Goal: Information Seeking & Learning: Find specific fact

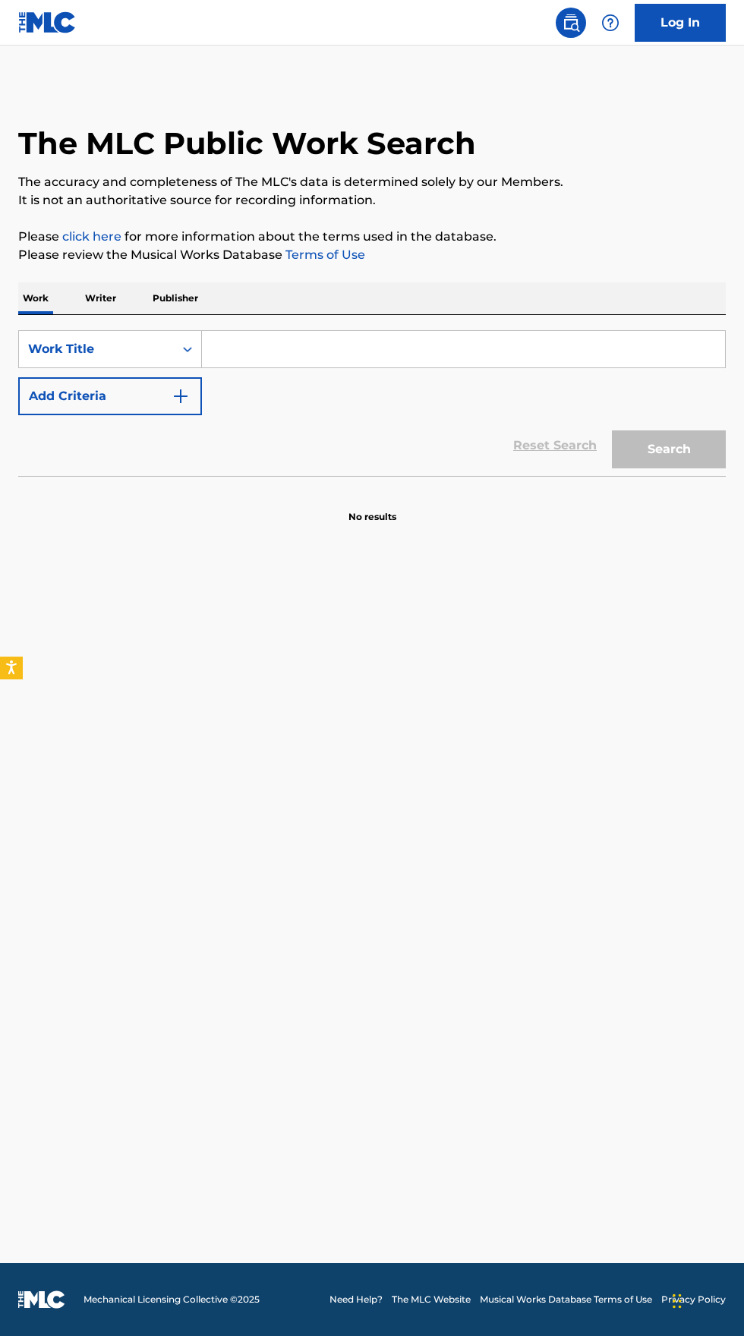
click at [350, 345] on input "Search Form" at bounding box center [463, 349] width 523 height 36
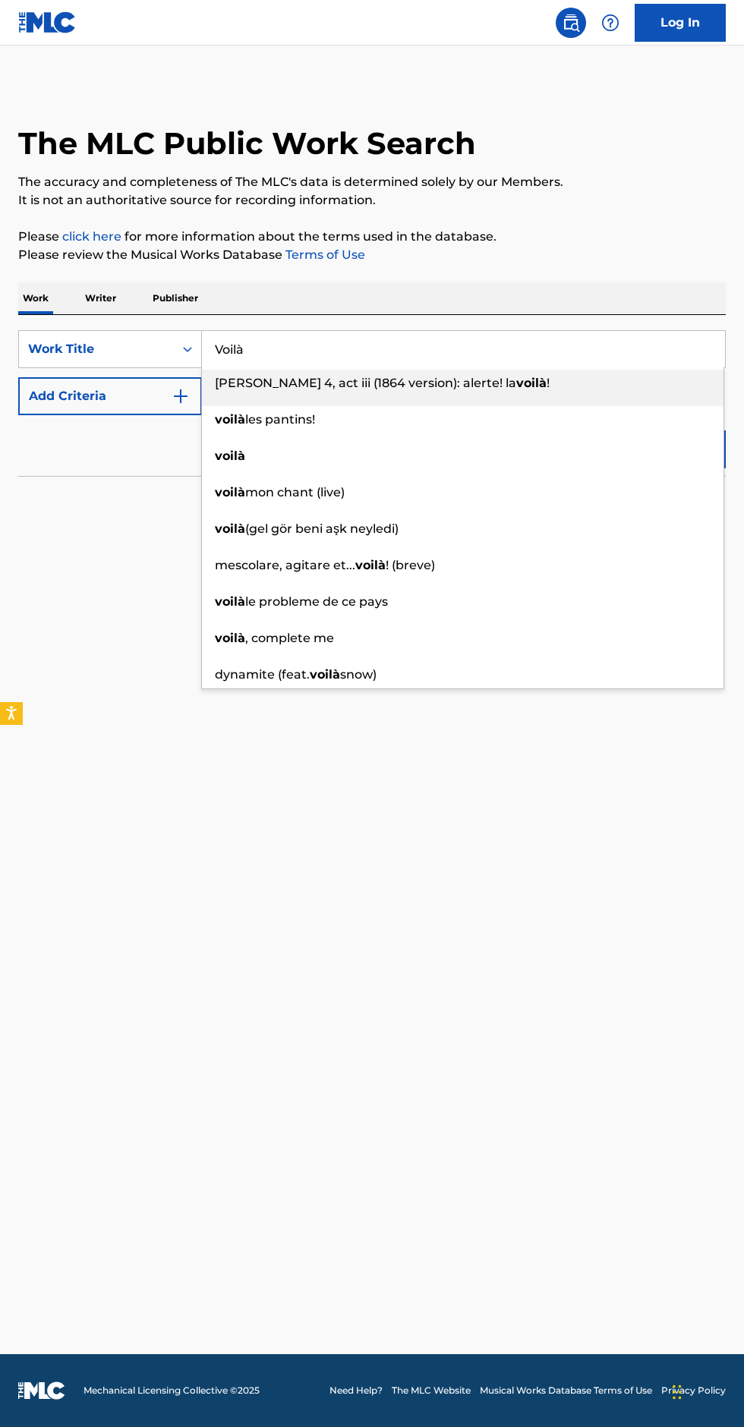
type input "Voilà"
click at [180, 394] on img "Search Form" at bounding box center [181, 396] width 18 height 18
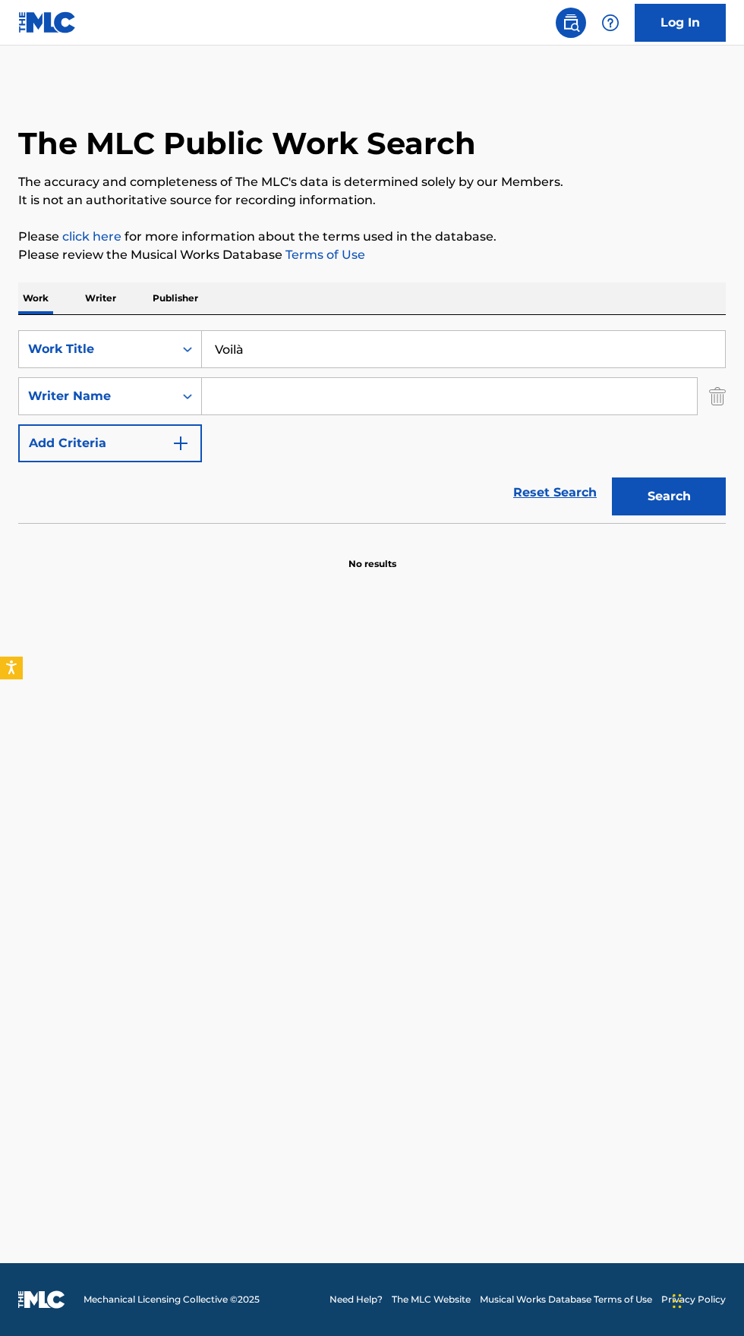
click at [452, 392] on input "Search Form" at bounding box center [449, 396] width 495 height 36
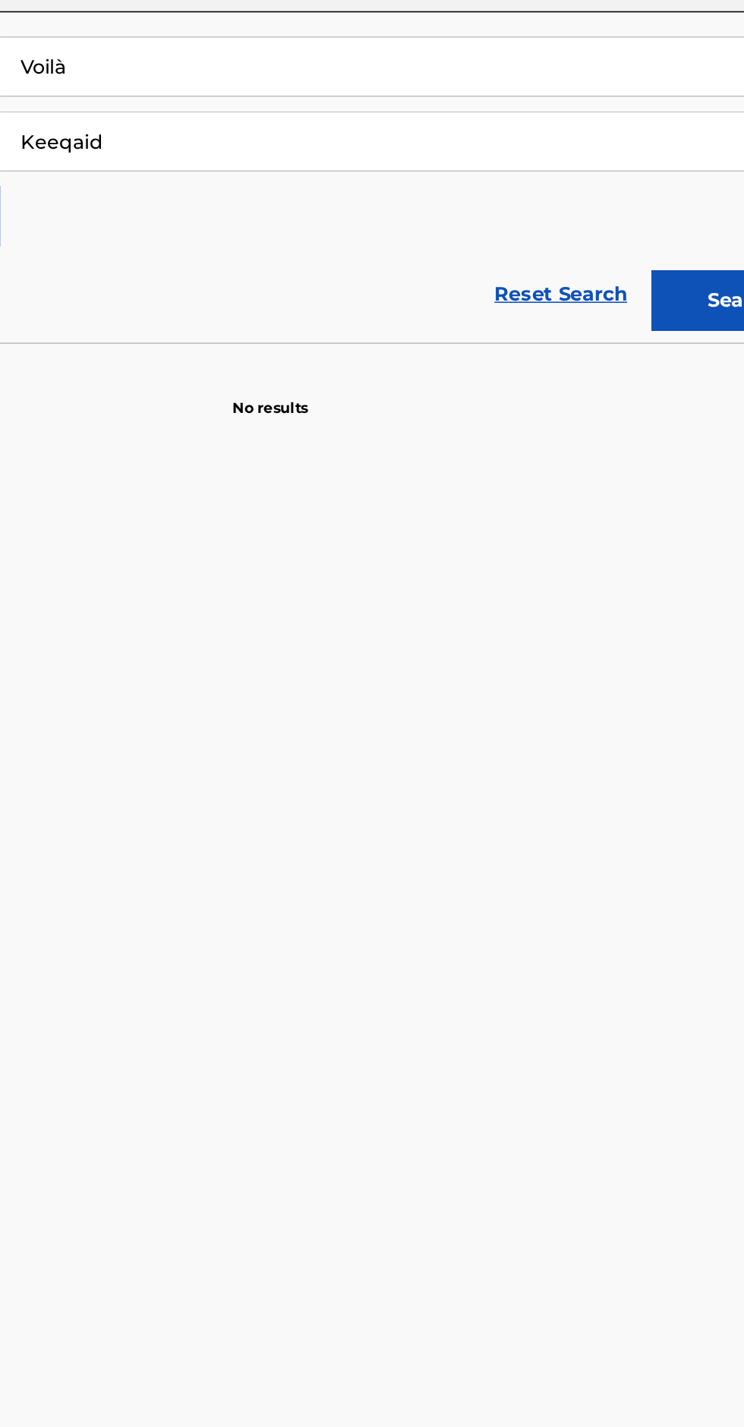
type input "Keeqaid"
click at [660, 501] on button "Search" at bounding box center [669, 496] width 114 height 38
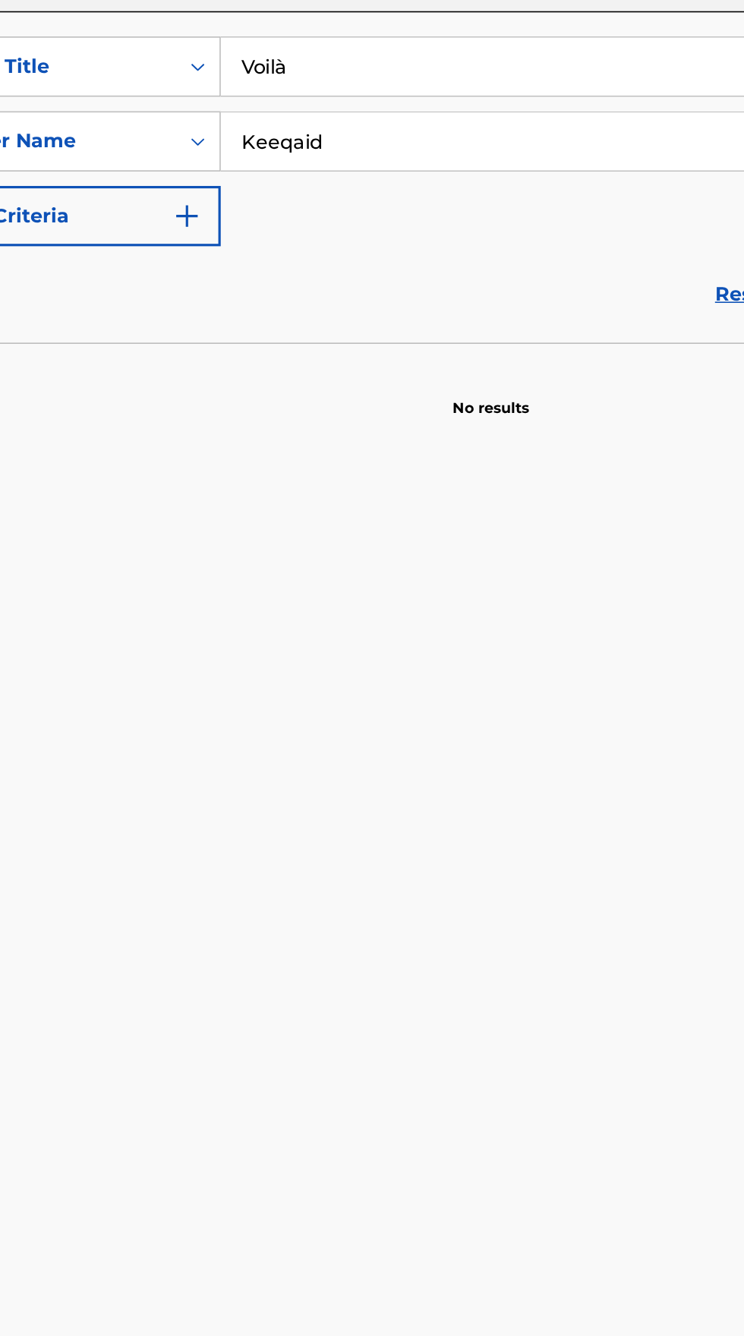
click at [269, 345] on input "Voilà" at bounding box center [463, 349] width 523 height 36
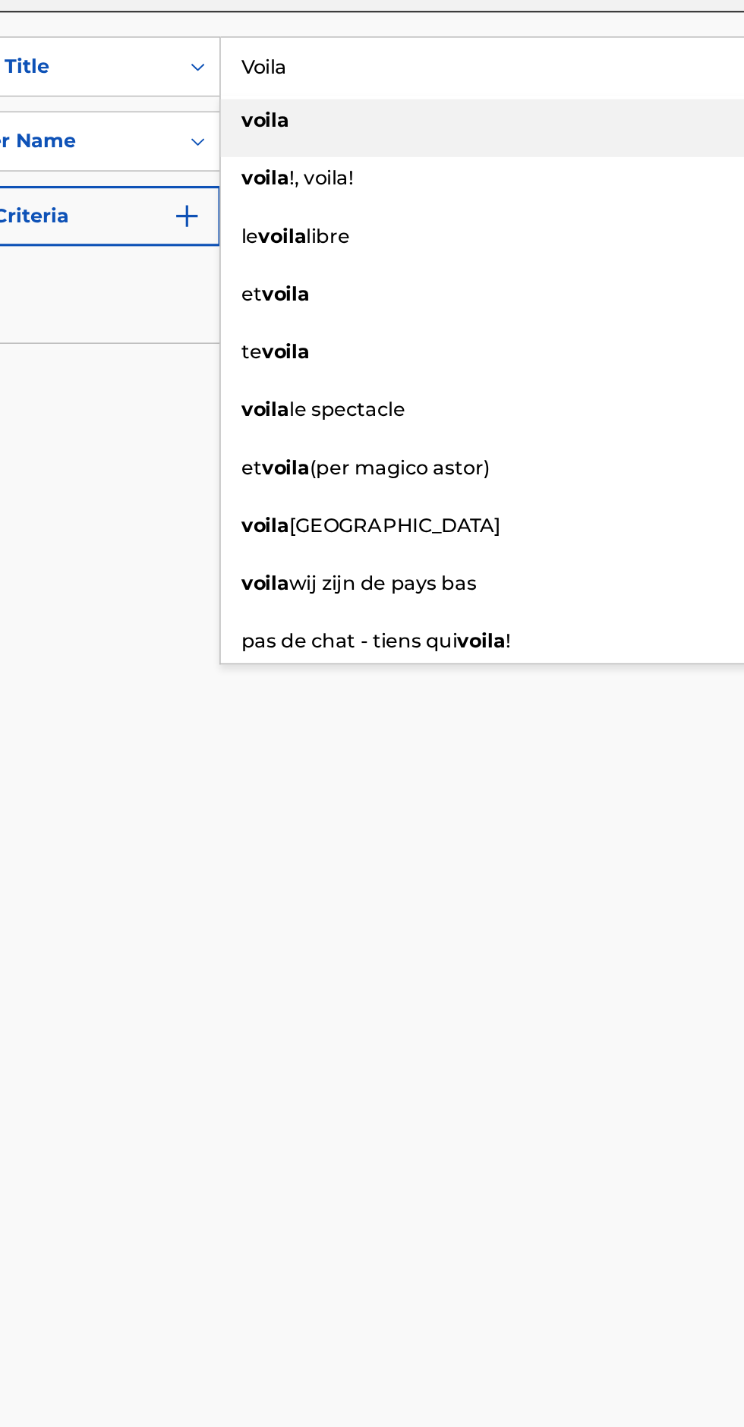
type input "Voila"
click at [135, 566] on section "No results" at bounding box center [371, 550] width 707 height 39
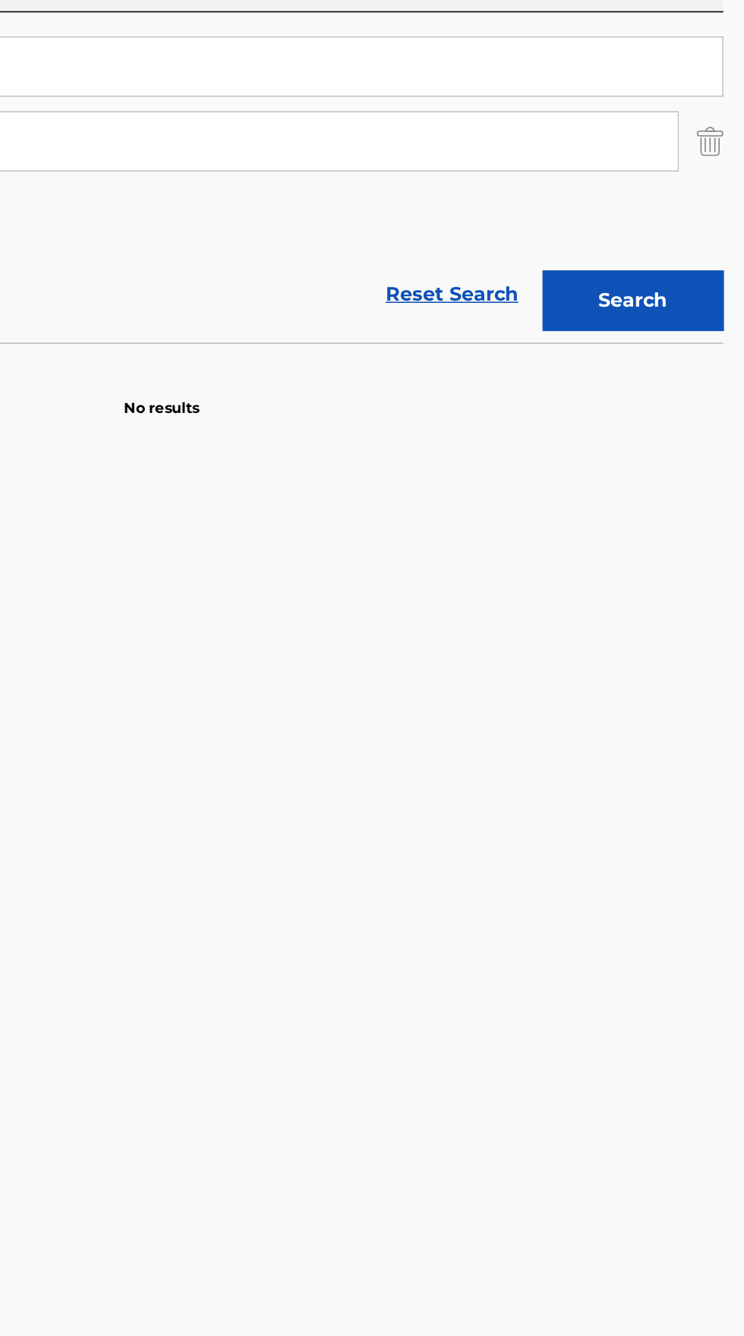
click at [697, 496] on button "Search" at bounding box center [669, 496] width 114 height 38
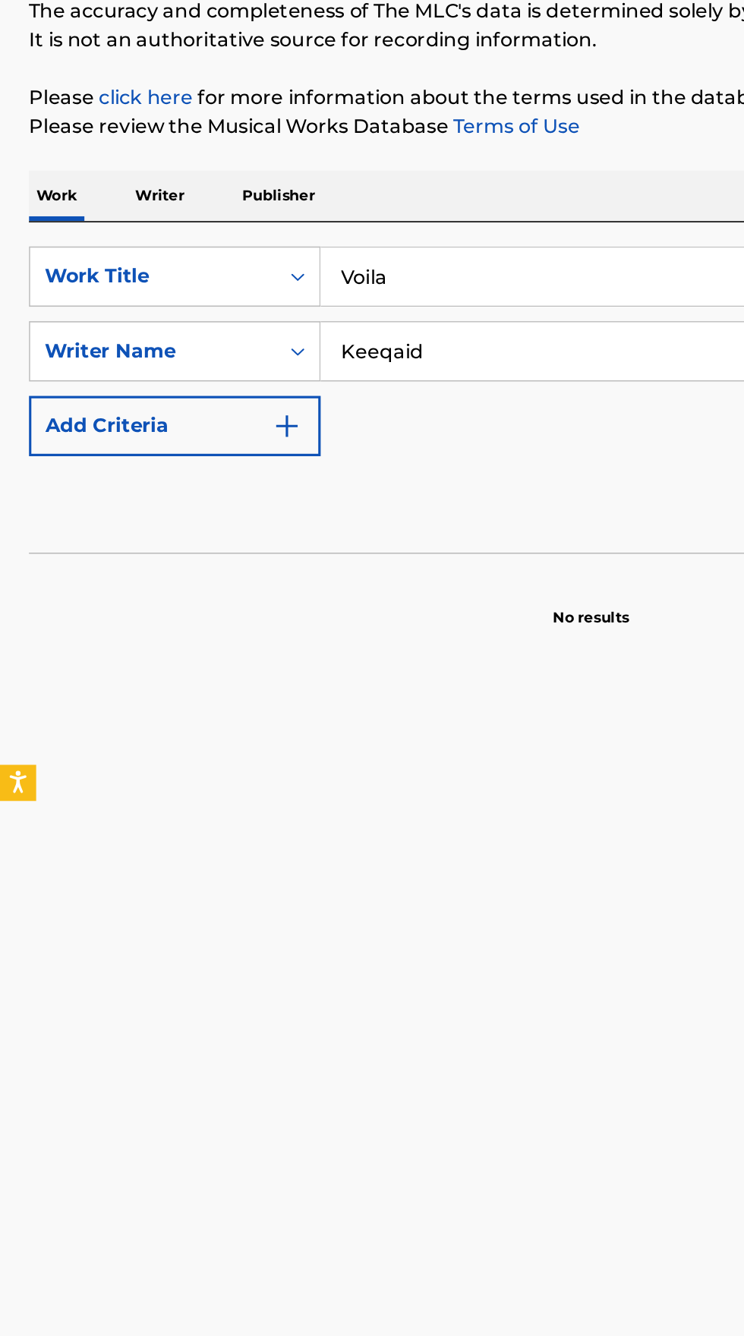
click at [100, 294] on p "Writer" at bounding box center [100, 298] width 40 height 32
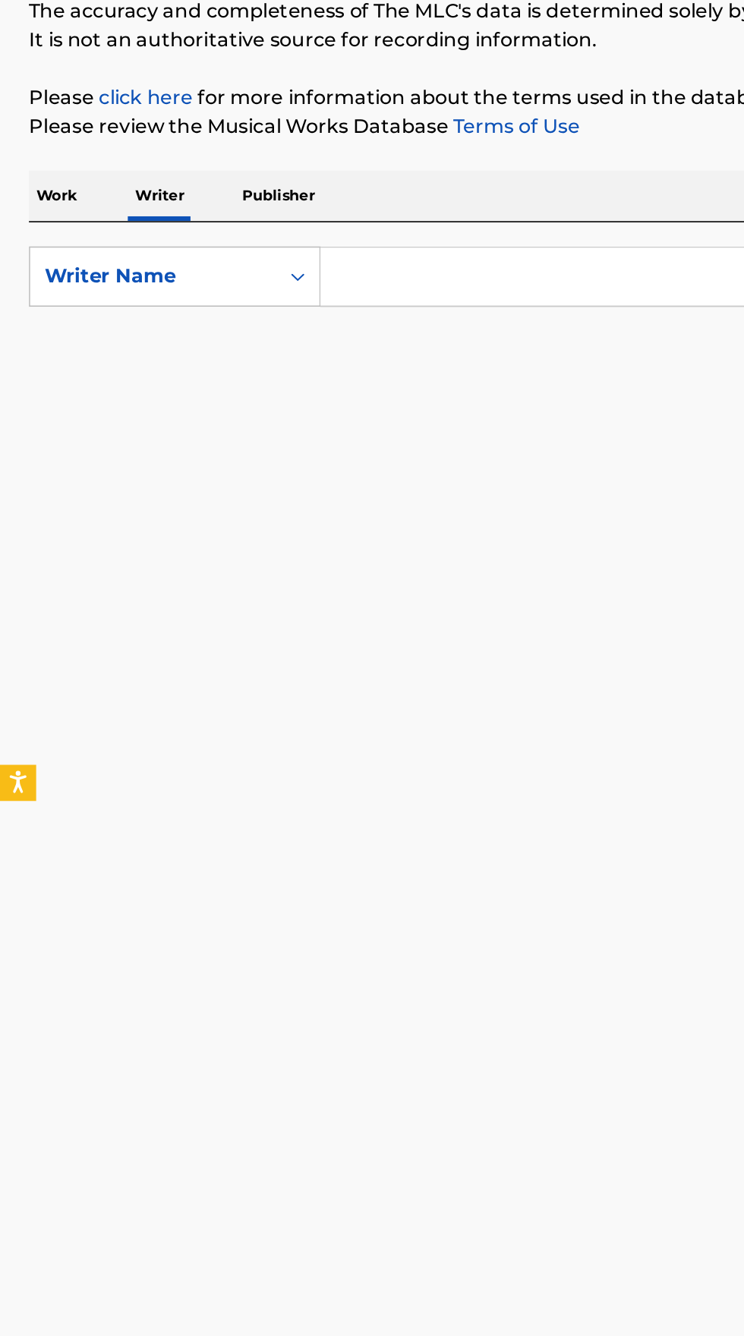
click at [238, 348] on input "Search Form" at bounding box center [463, 349] width 523 height 36
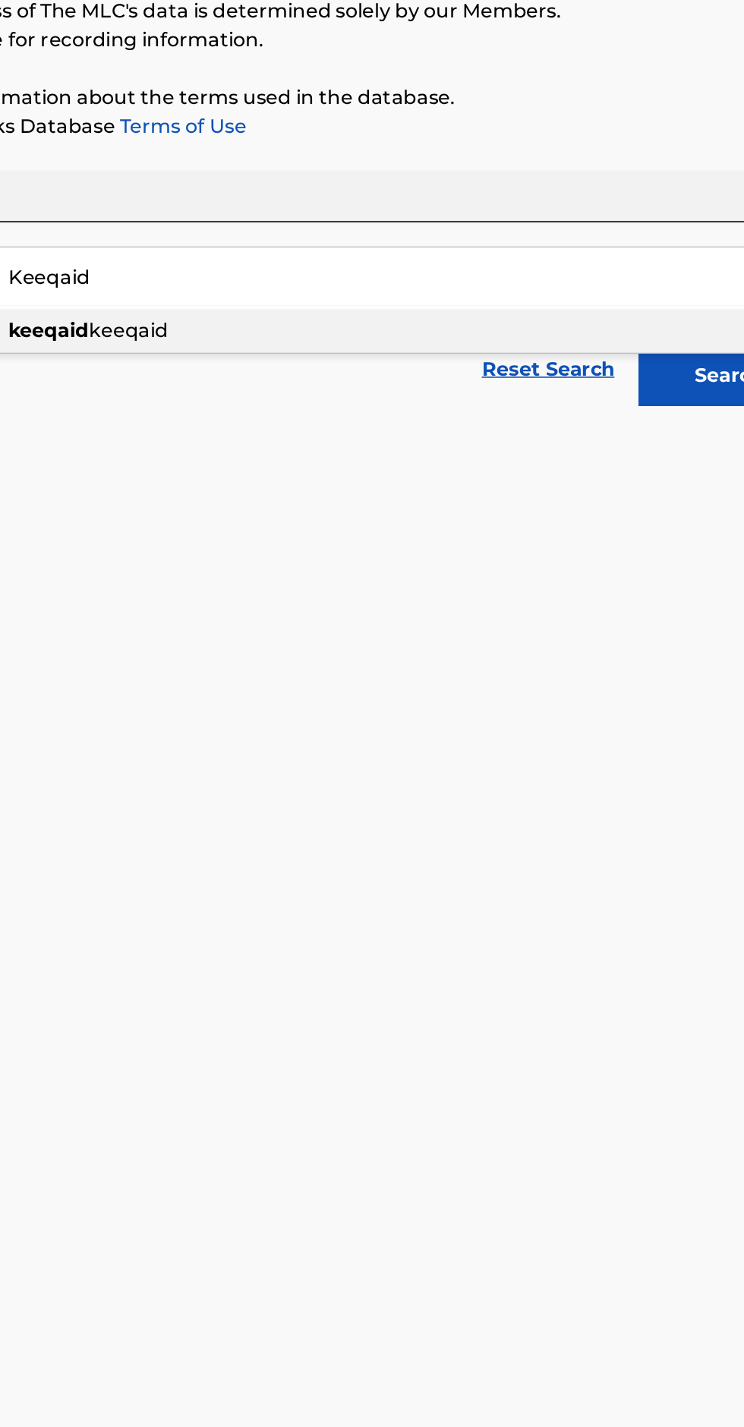
type input "Keeqaid"
click at [653, 420] on button "Search" at bounding box center [669, 411] width 114 height 38
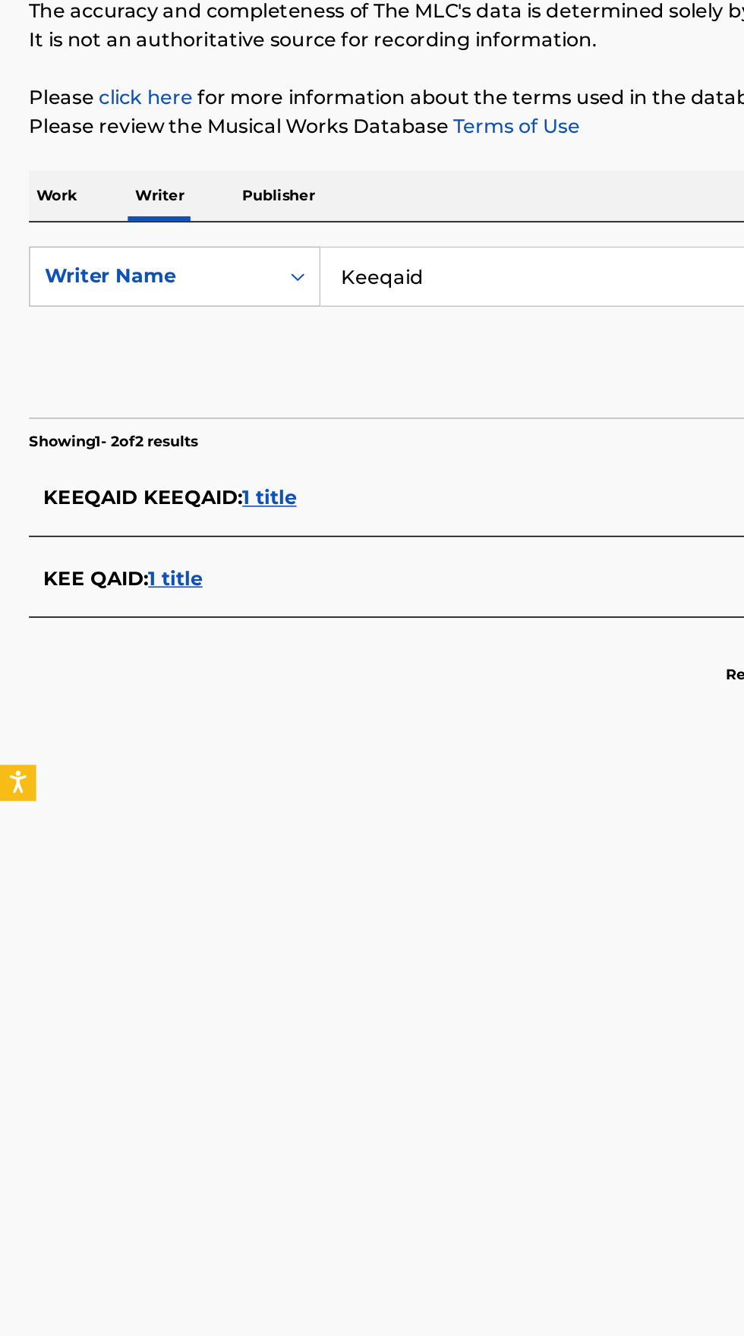
click at [143, 546] on div "KEE QAID : 1 title" at bounding box center [352, 540] width 650 height 18
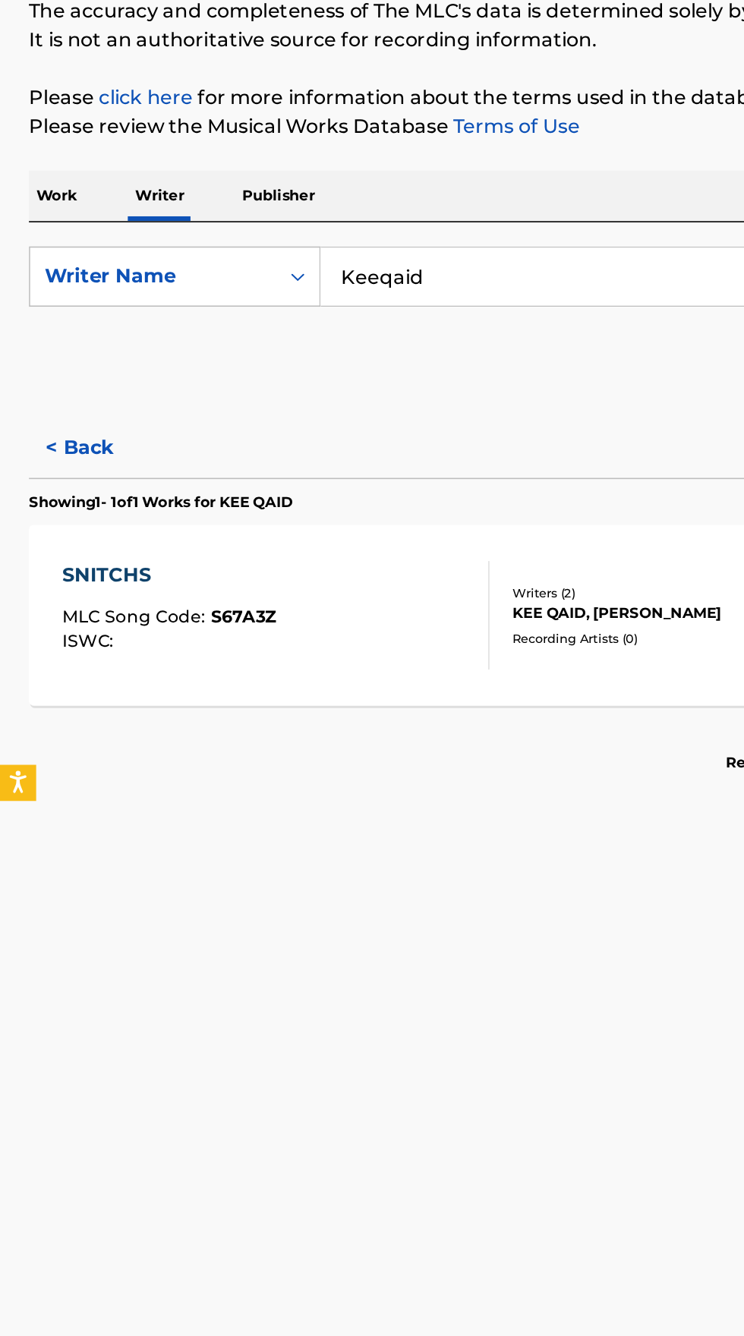
click at [160, 559] on span "S67A3Z" at bounding box center [153, 563] width 41 height 14
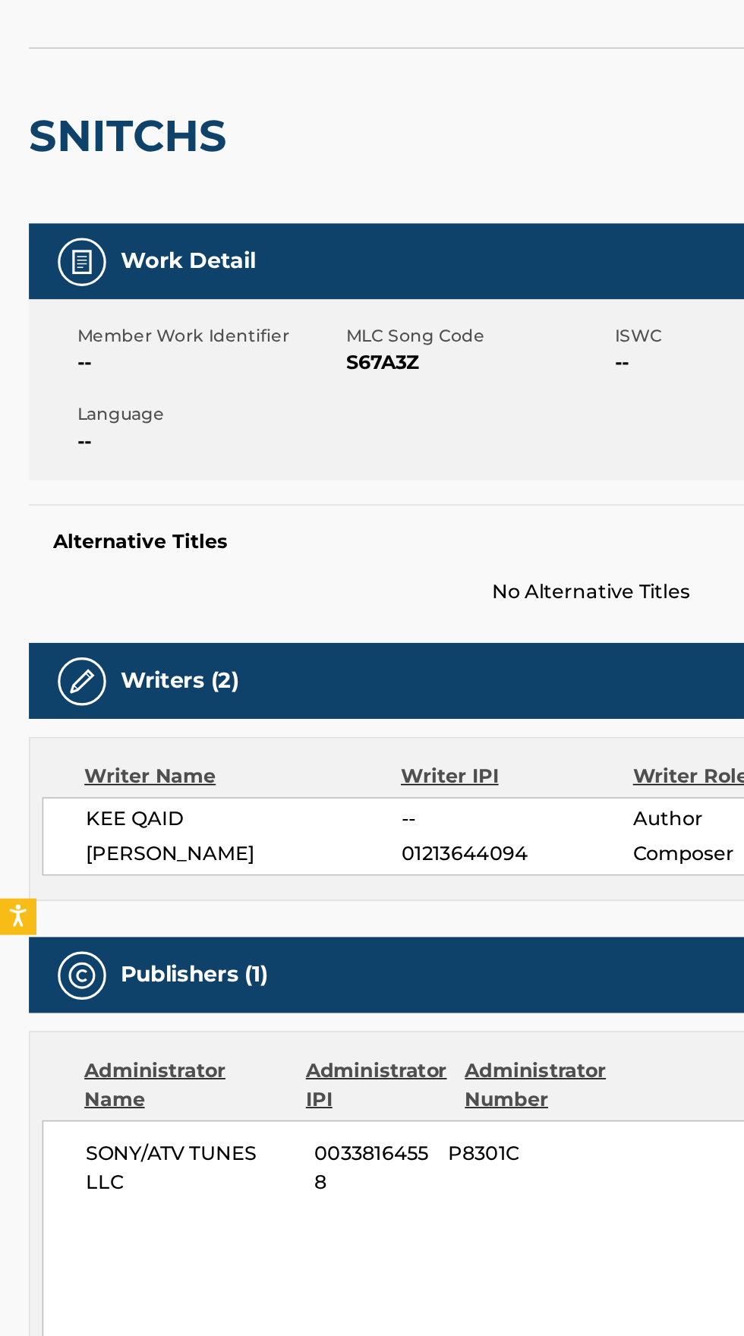
scroll to position [39, 0]
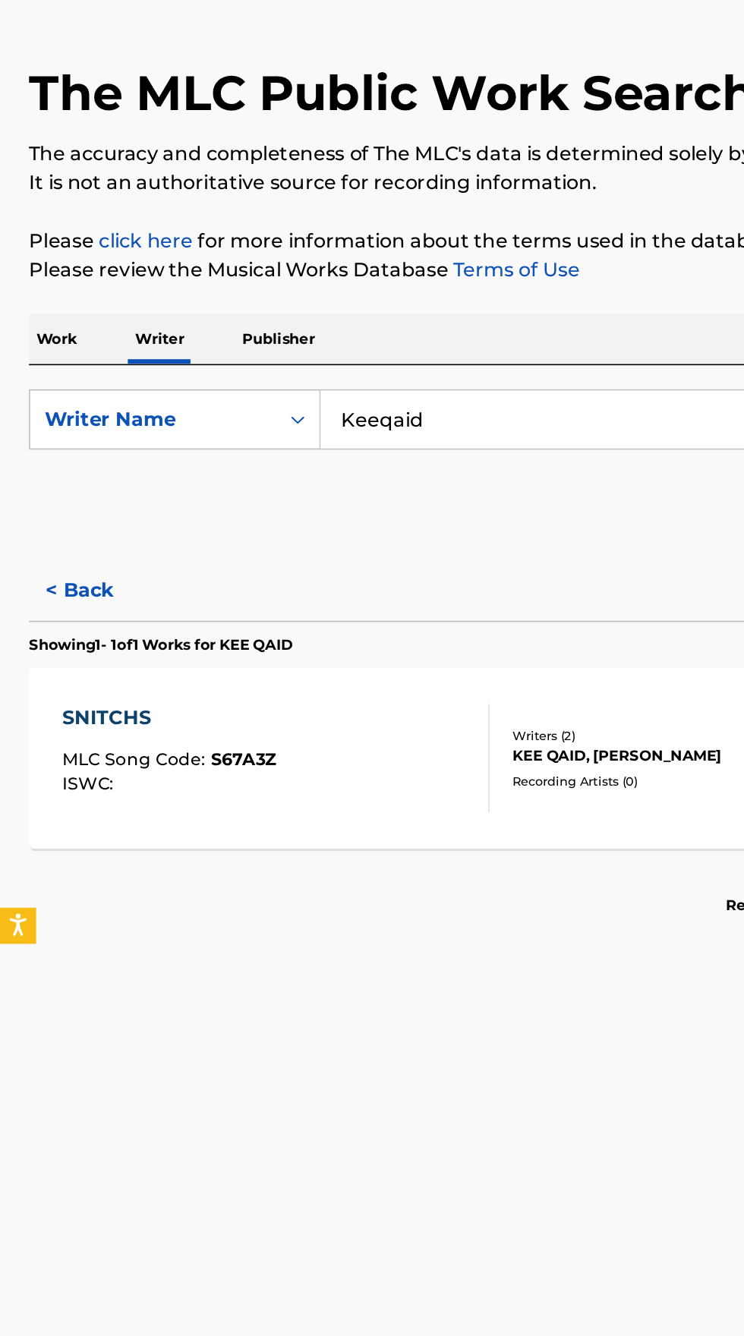
click at [301, 347] on input "Keeqaid" at bounding box center [463, 349] width 523 height 36
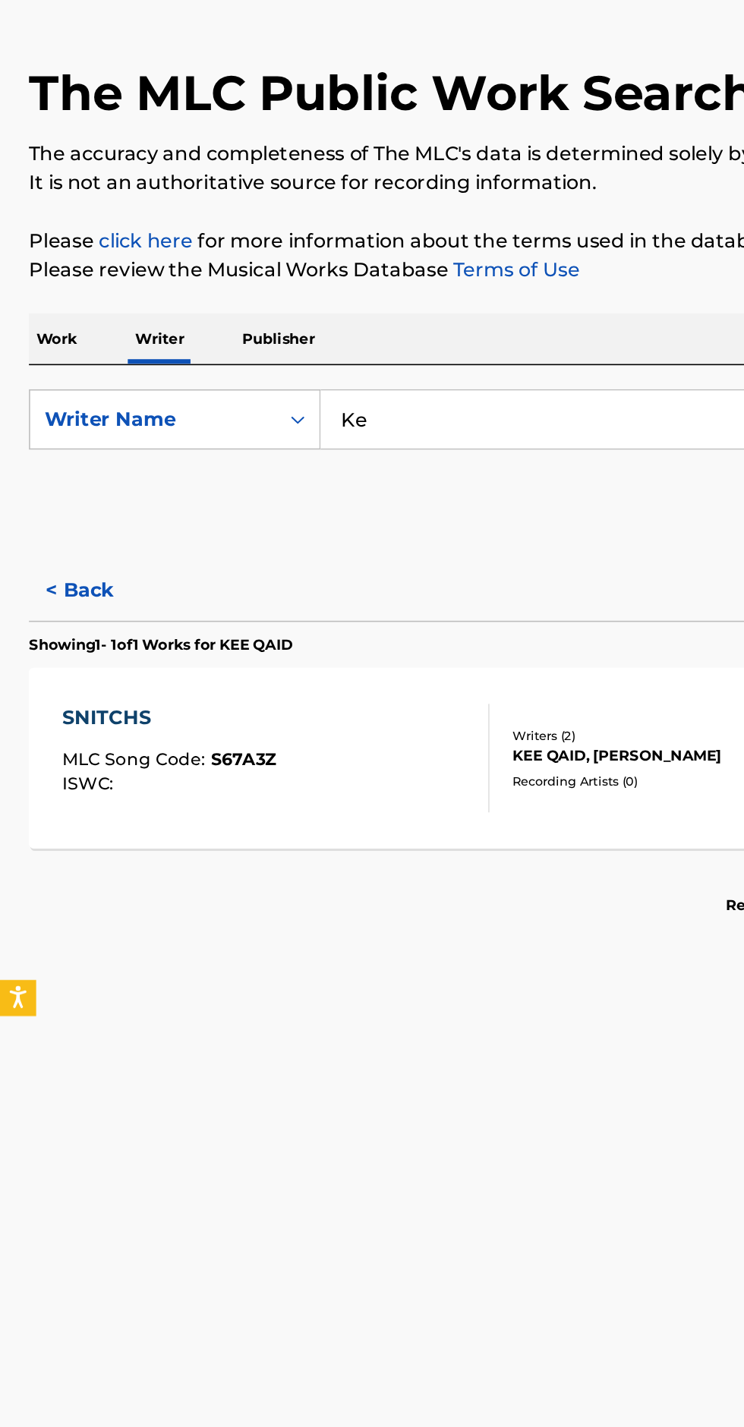
type input "K"
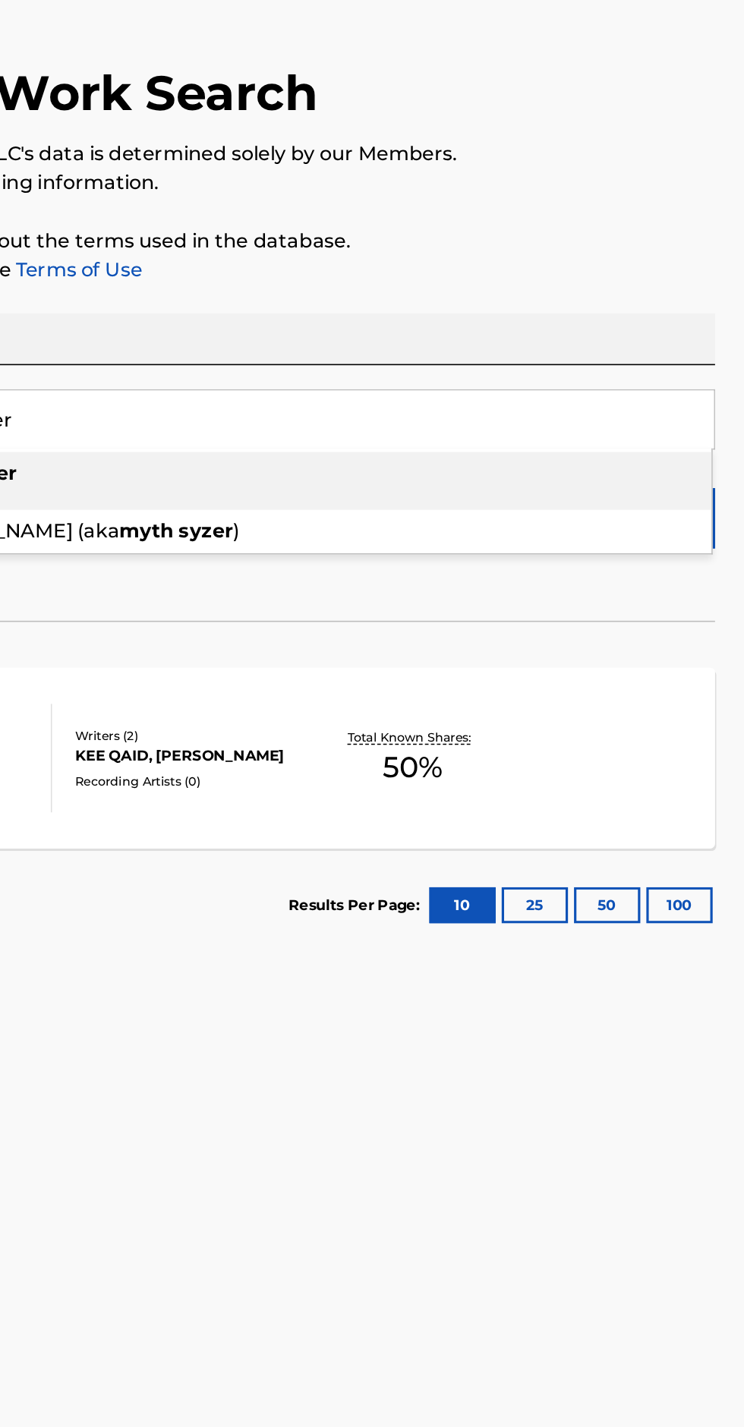
type input "Myth Syzer"
click at [647, 240] on p "Please click here for more information about the terms used in the database." at bounding box center [371, 237] width 707 height 18
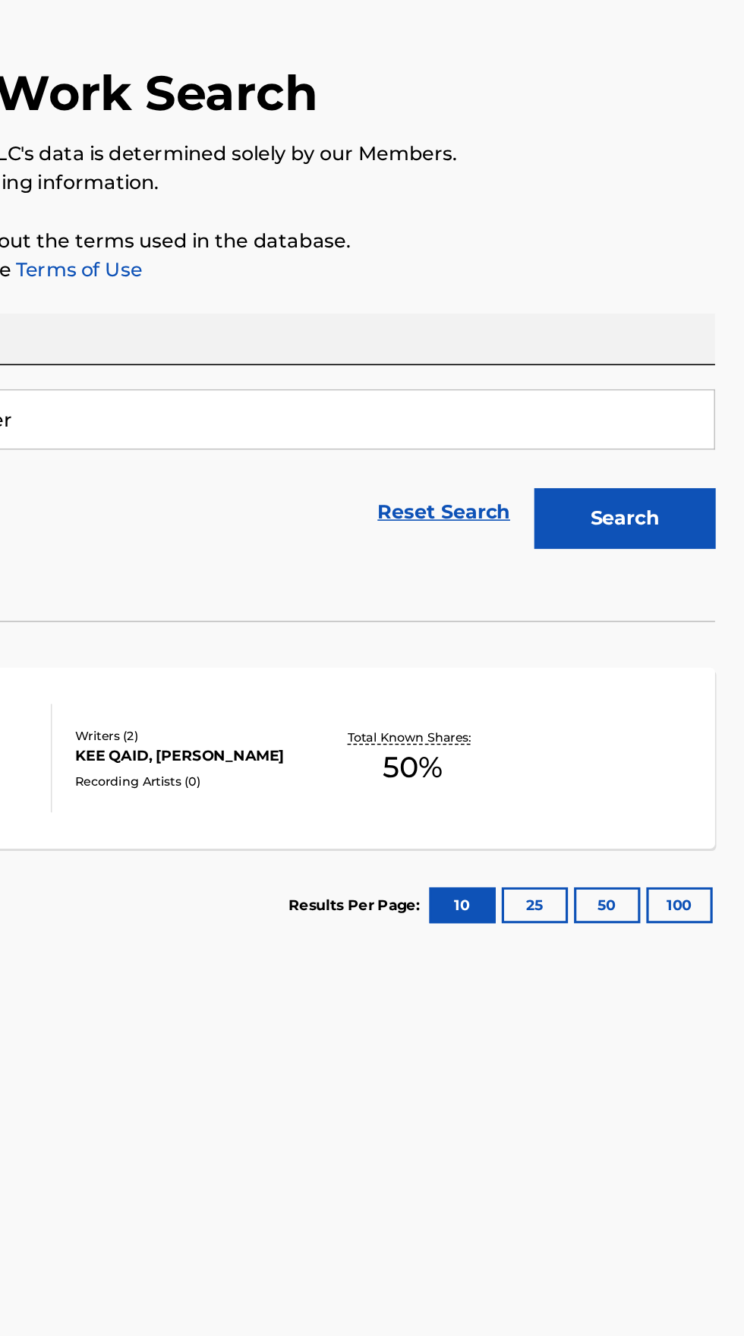
click at [692, 407] on button "Search" at bounding box center [669, 411] width 114 height 38
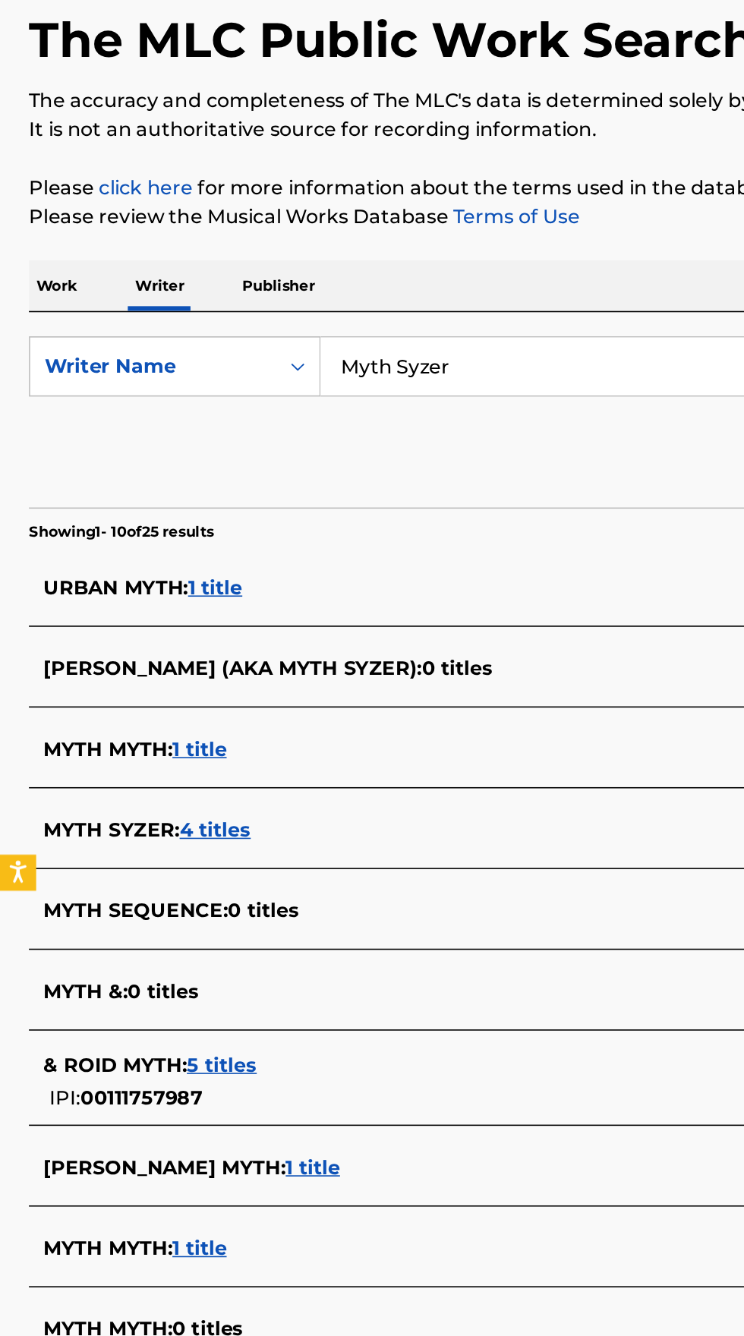
click at [191, 643] on div "MYTH SYZER : 4 titles" at bounding box center [352, 641] width 650 height 18
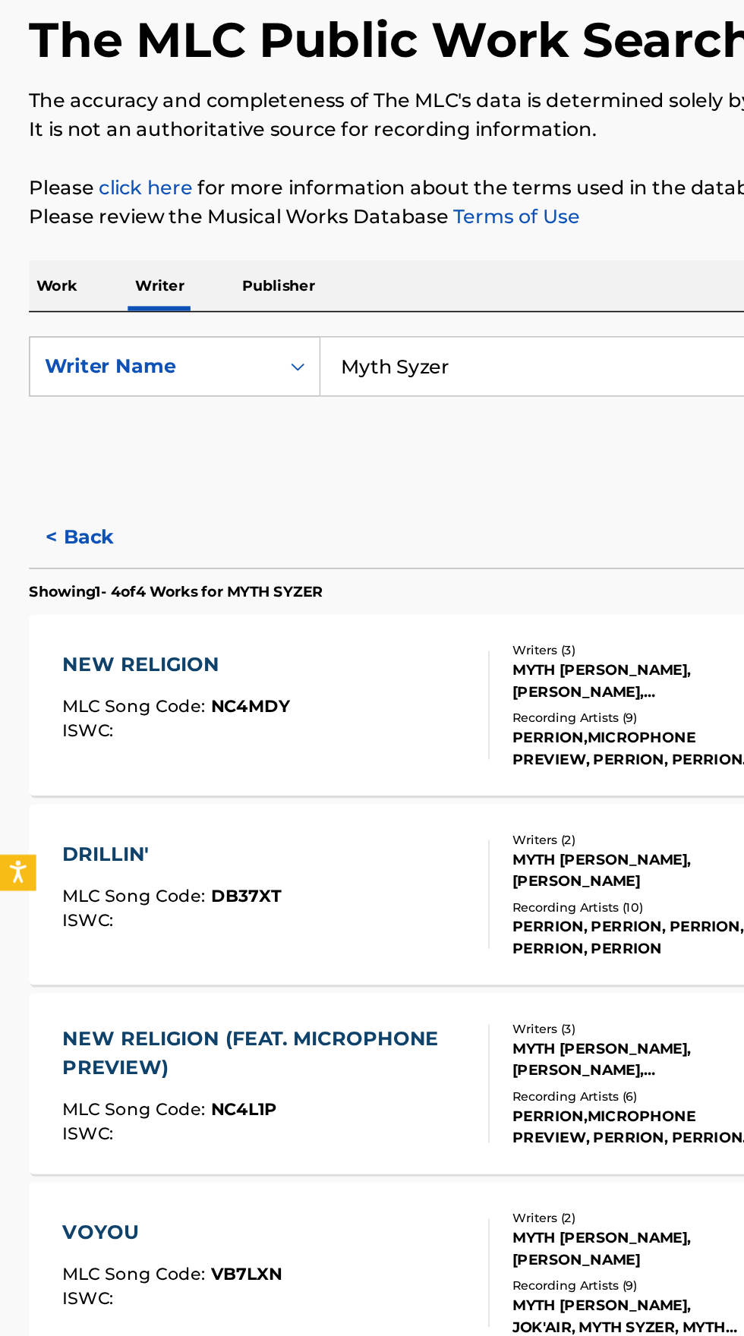
click at [157, 533] on div "NEW RELIGION" at bounding box center [110, 537] width 143 height 18
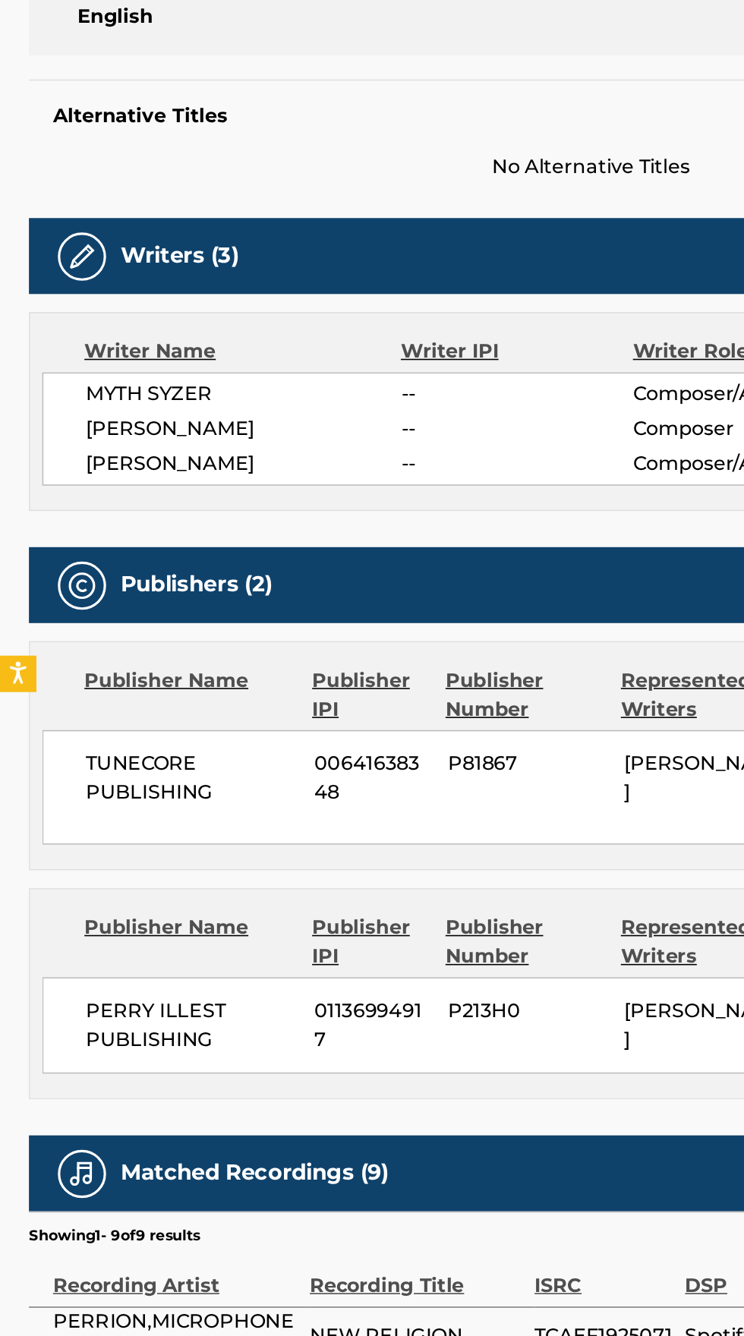
scroll to position [153, 0]
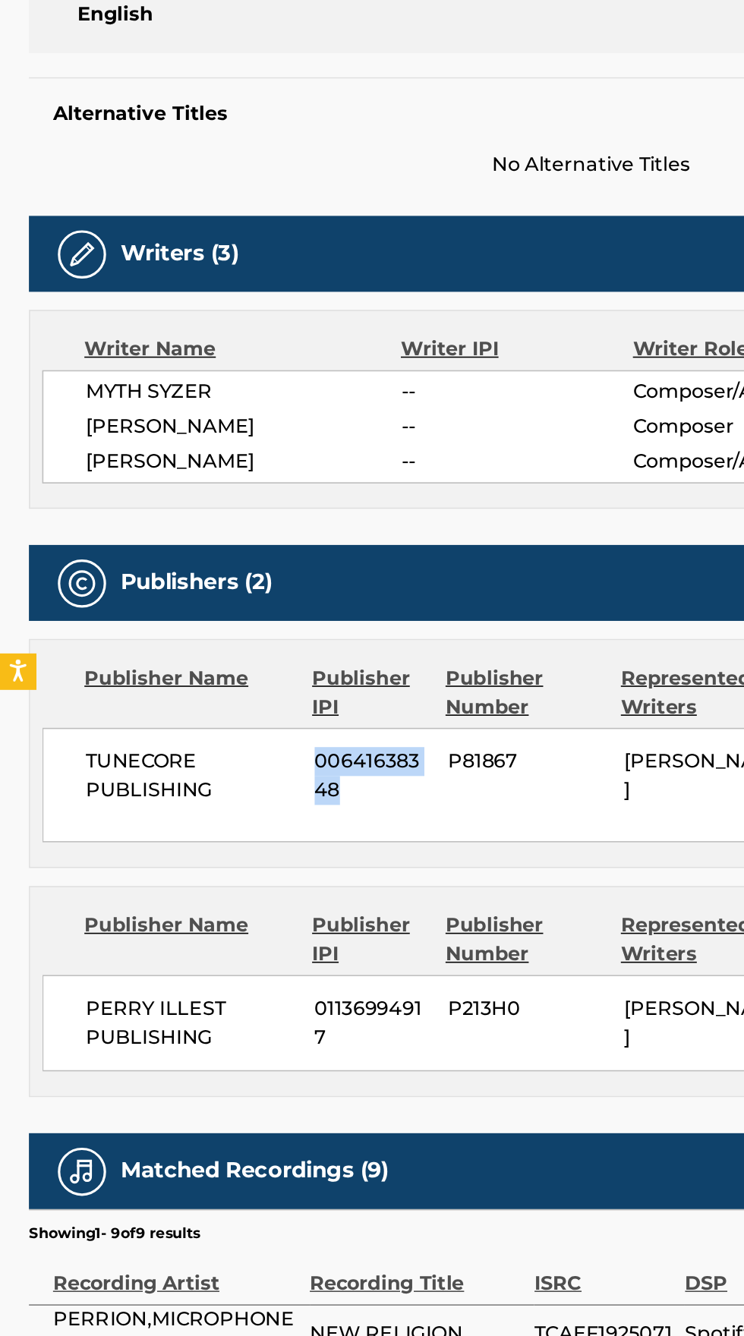
click at [348, 760] on div "TUNECORE PUBLISHING 00641638348 P81867 [PERSON_NAME] 50% TuneCore Publishing [E…" at bounding box center [372, 740] width 691 height 72
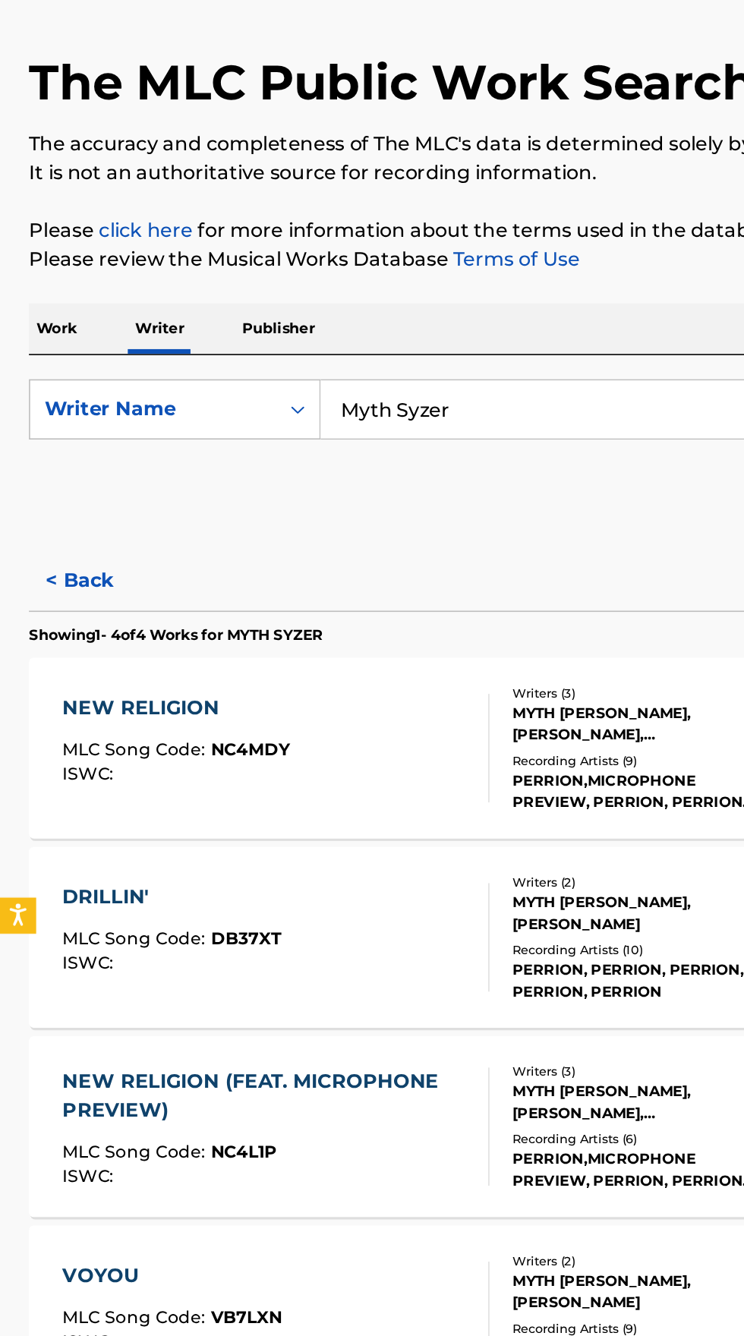
click at [214, 700] on div "DRILLIN' MLC Song Code : DB37XT ISWC :" at bounding box center [173, 681] width 269 height 68
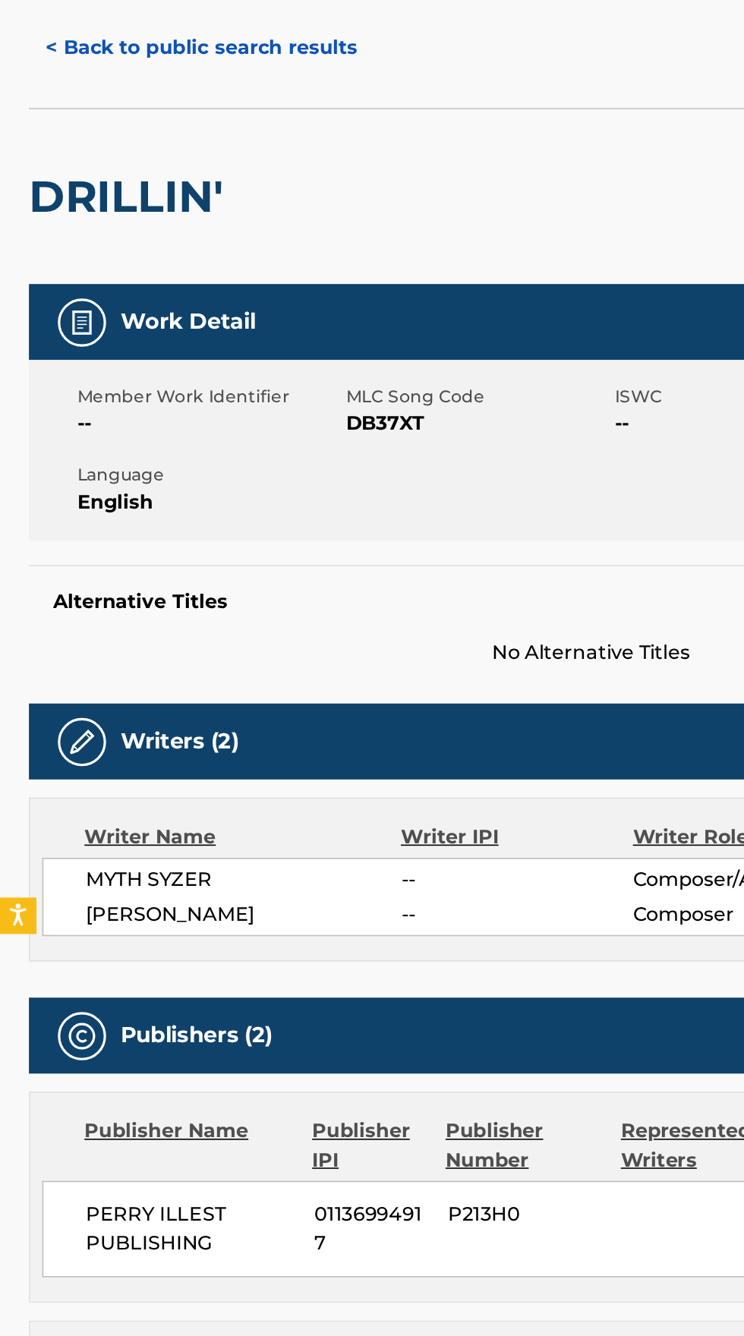
scroll to position [187, 0]
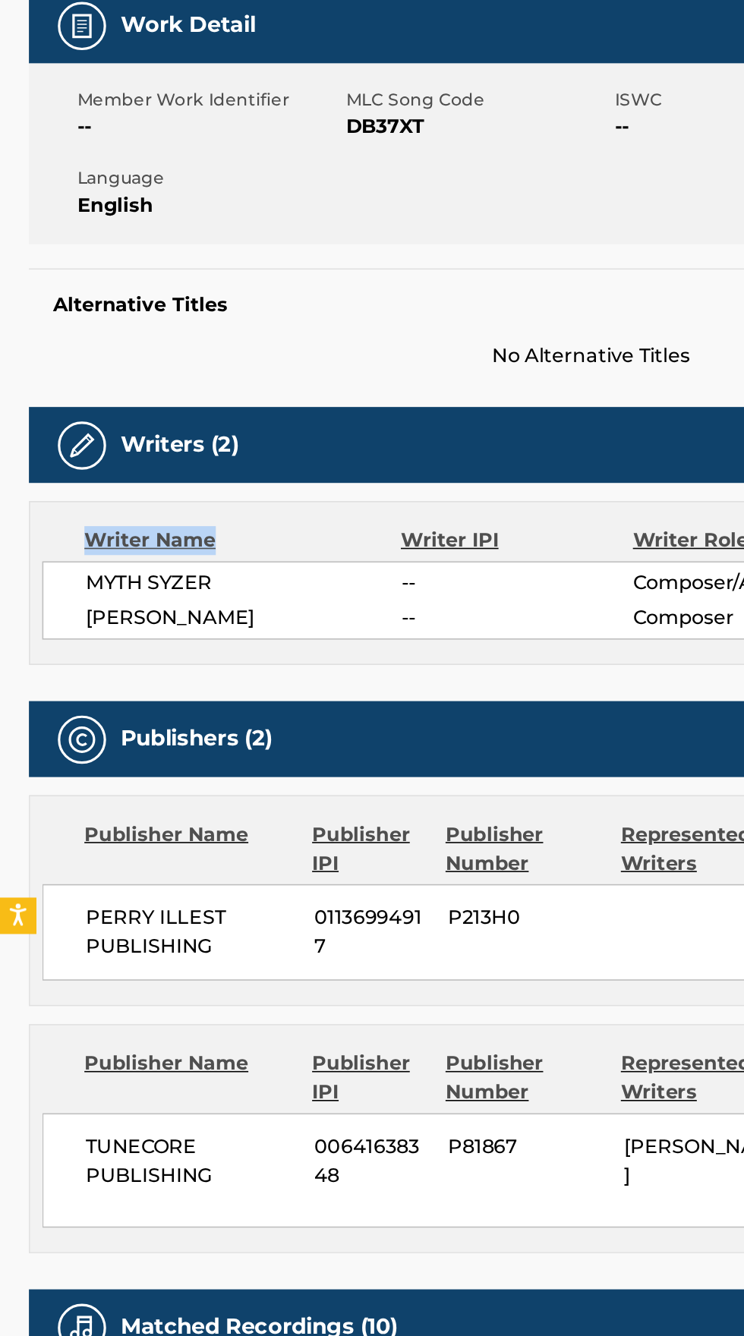
click at [97, 440] on div "Writer Name Writer IPI Writer Role MYTH SYZER -- Composer/Author [PERSON_NAME] …" at bounding box center [371, 458] width 707 height 103
copy span "MYTH SYZER"
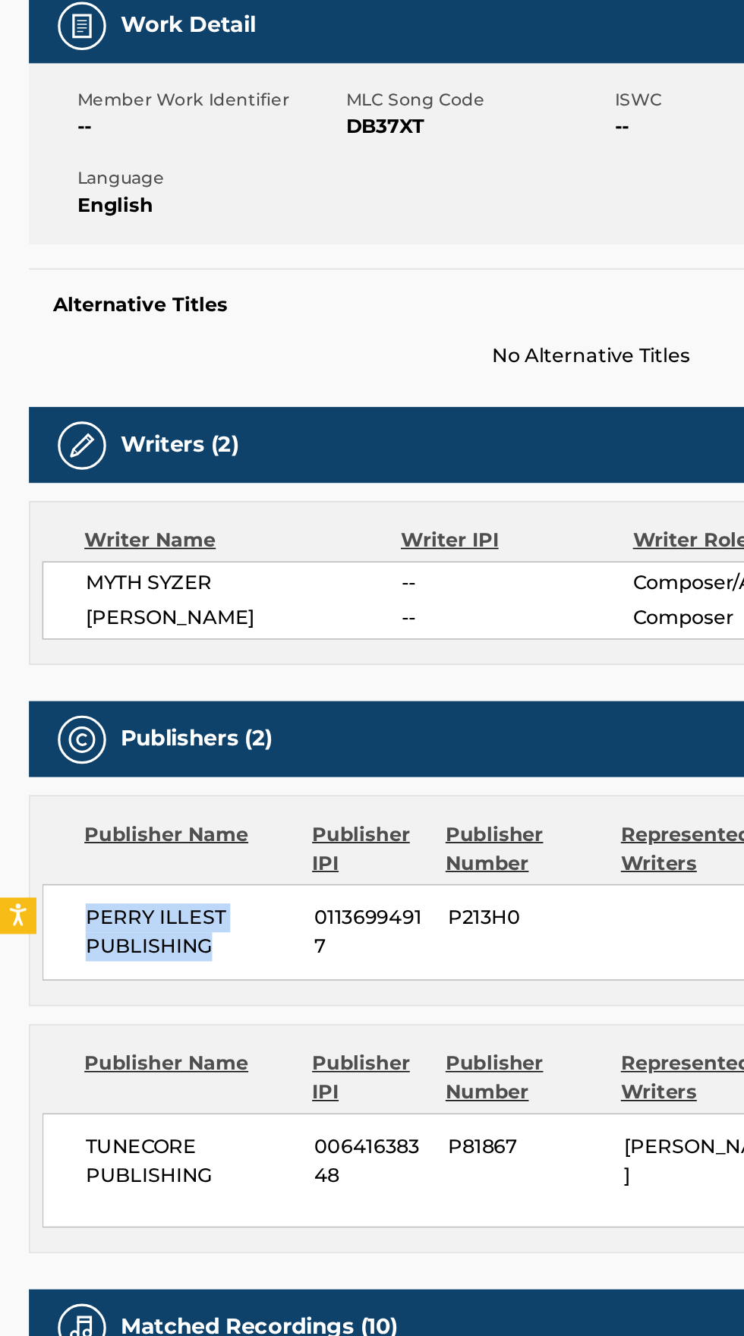
copy span "PERRY ILLEST PUBLISHING"
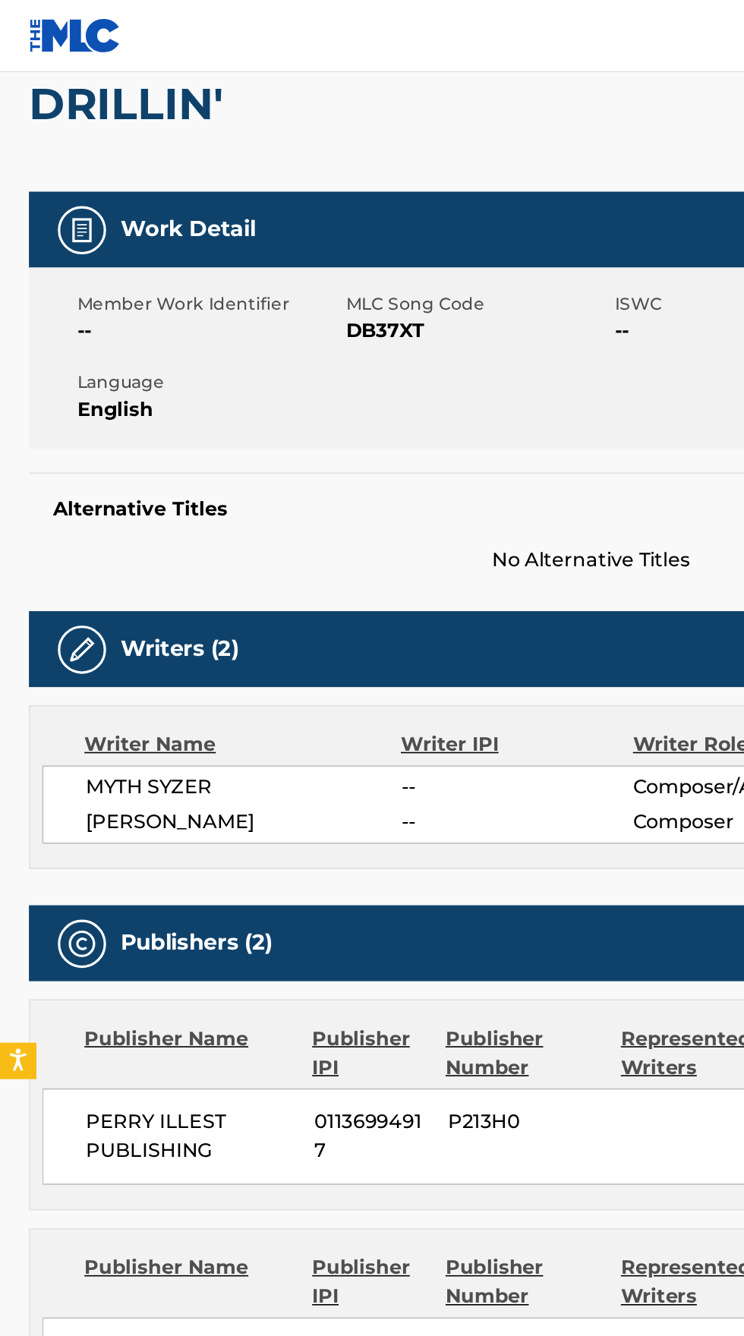
scroll to position [140, 0]
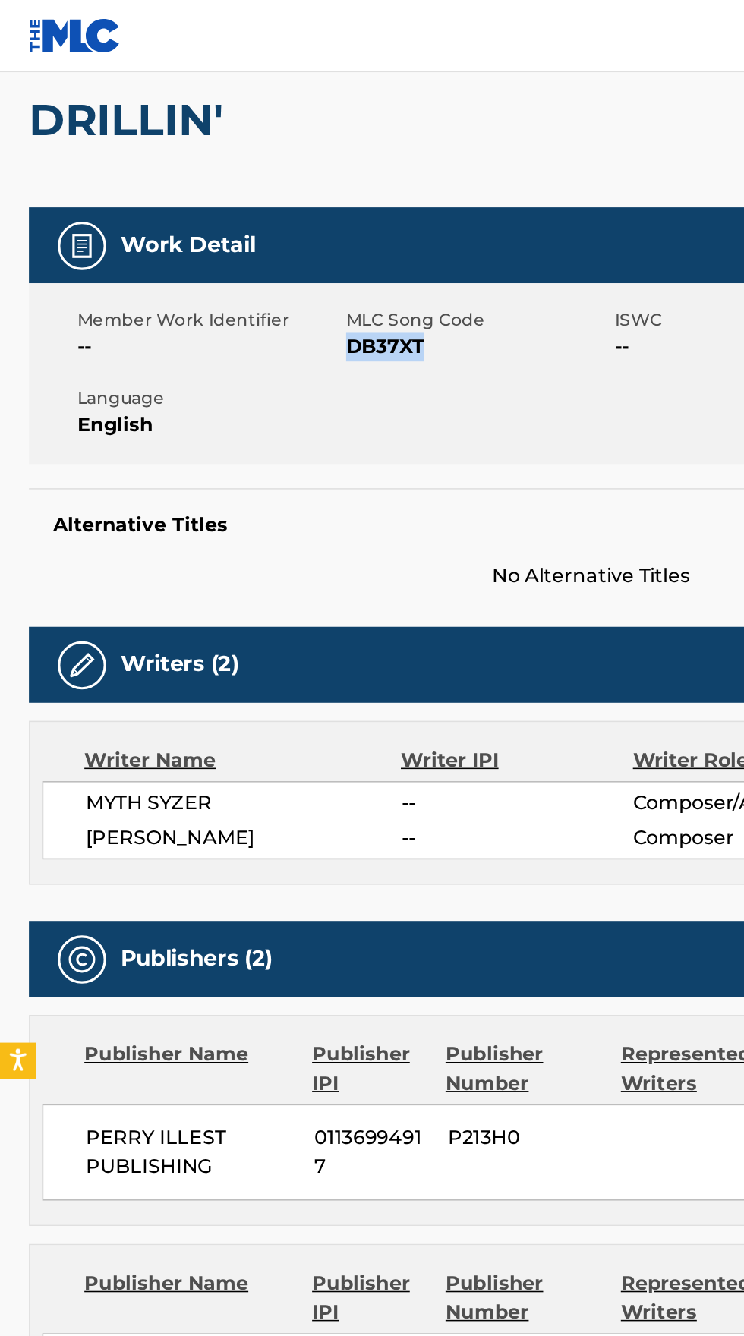
copy span "DB37XT"
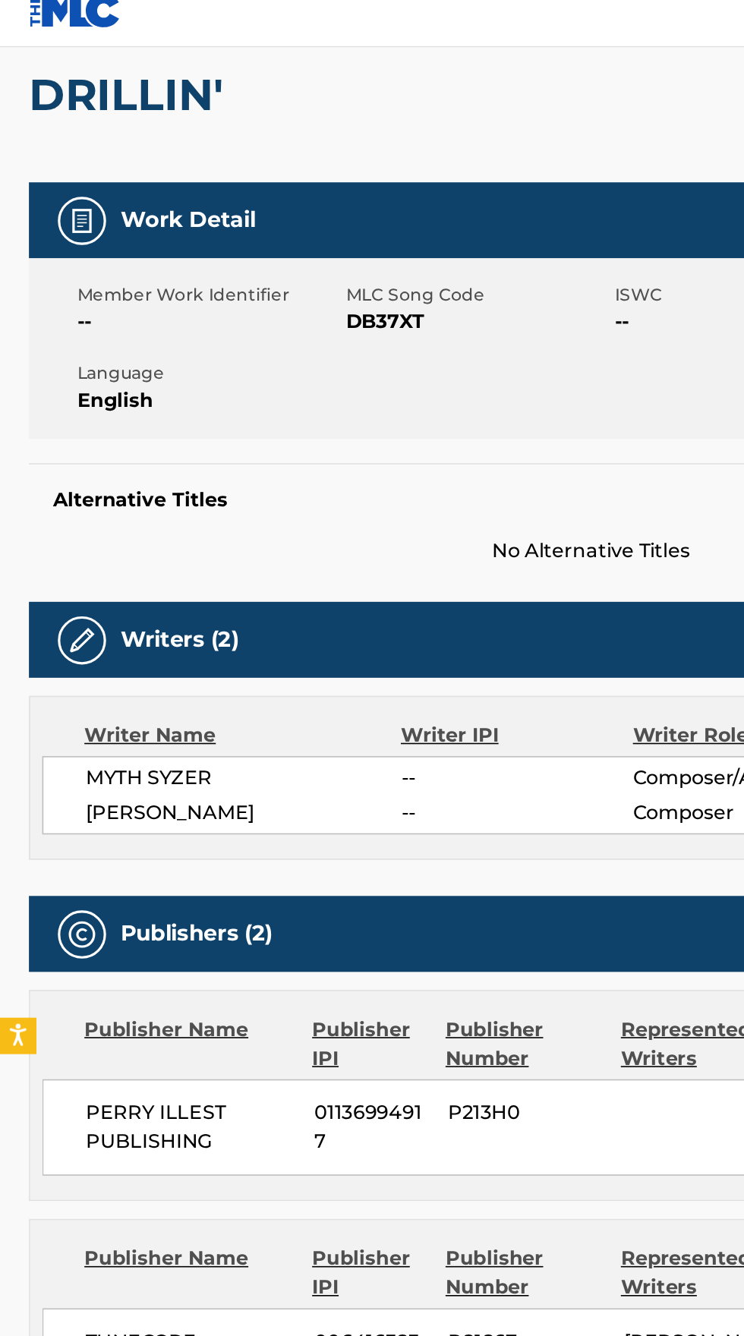
scroll to position [0, 0]
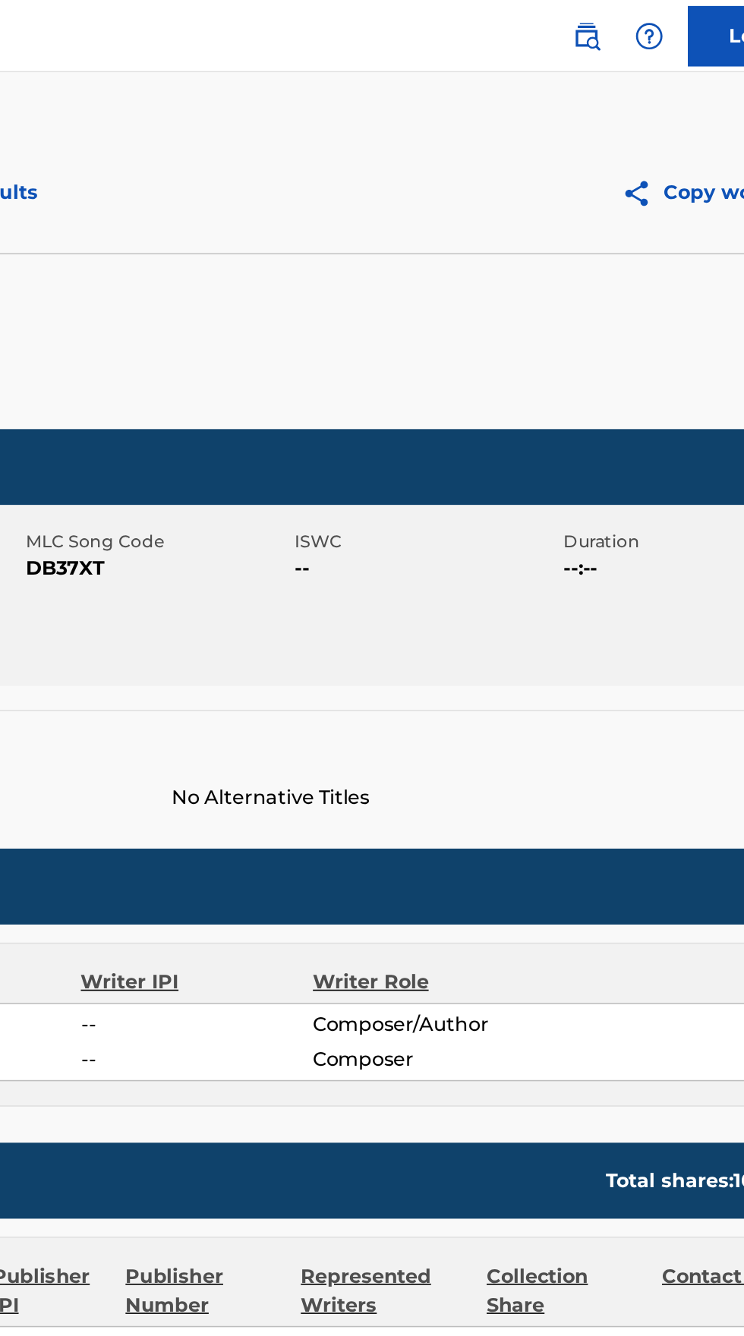
click at [566, 30] on img at bounding box center [571, 23] width 18 height 18
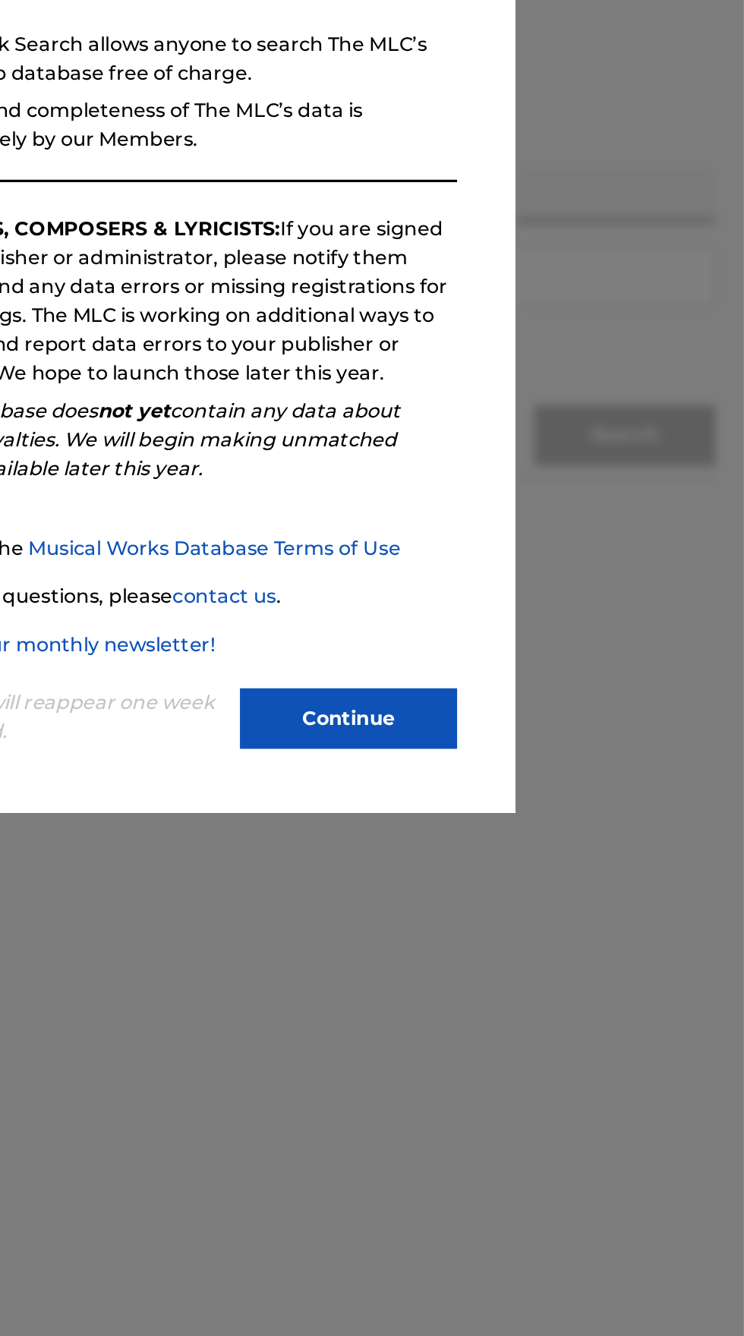
click at [507, 647] on button "Continue" at bounding box center [495, 628] width 137 height 38
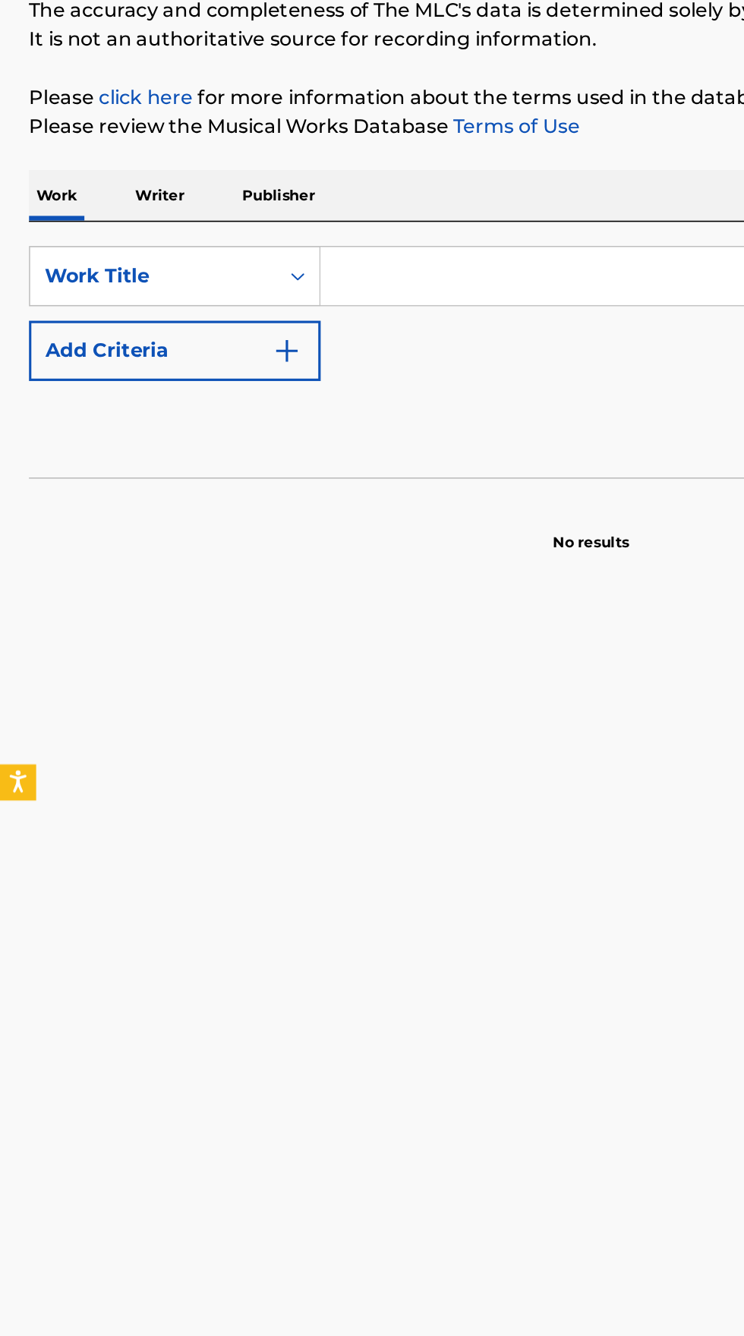
click at [279, 347] on input "Search Form" at bounding box center [463, 349] width 523 height 36
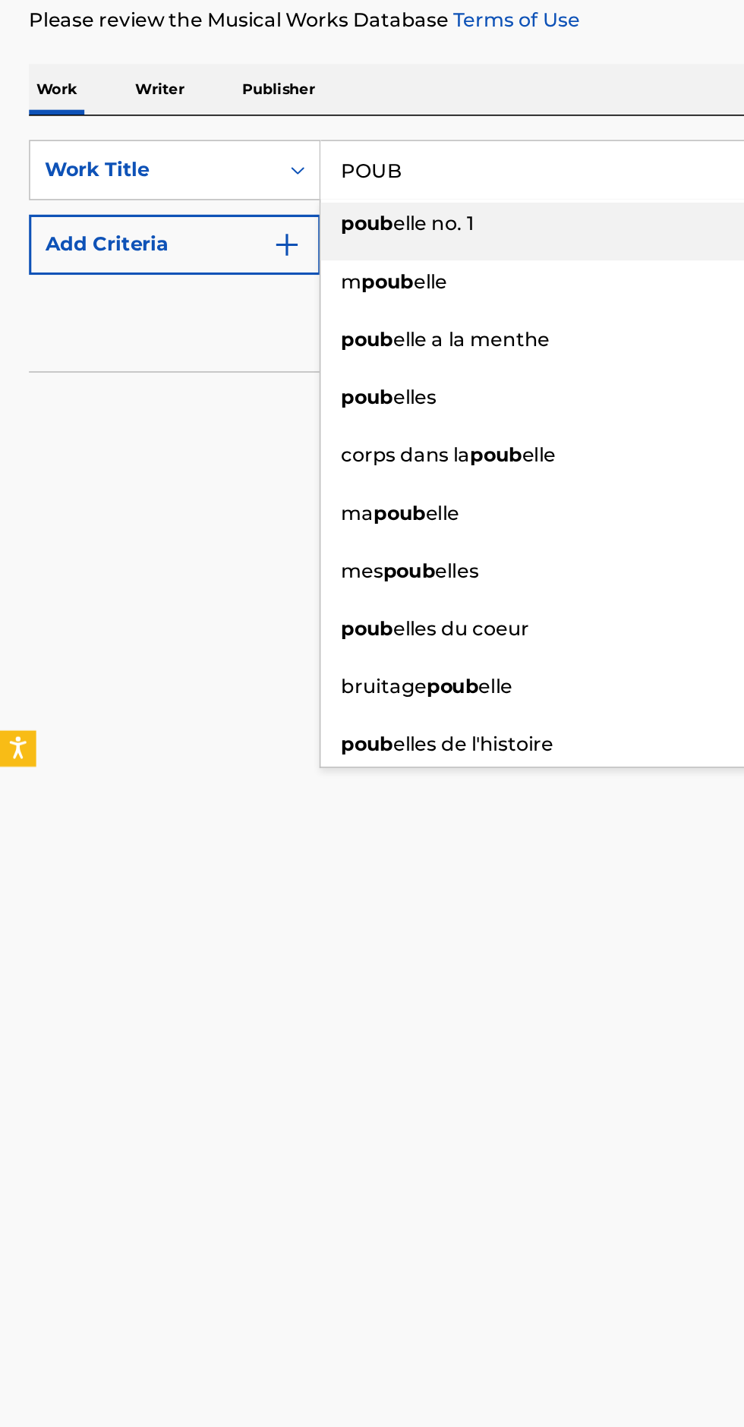
type input "POUB"
click at [200, 389] on button "Add Criteria" at bounding box center [110, 396] width 184 height 38
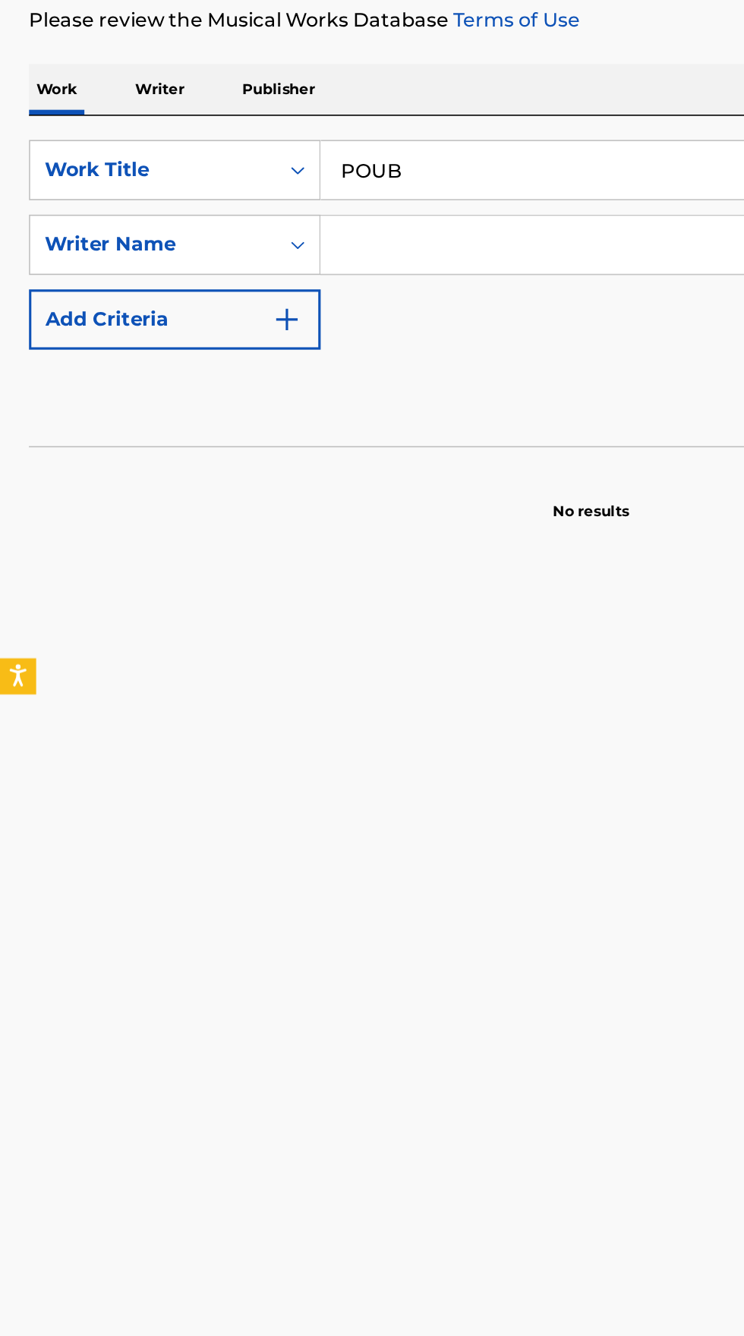
click at [332, 393] on input "Search Form" at bounding box center [449, 396] width 495 height 36
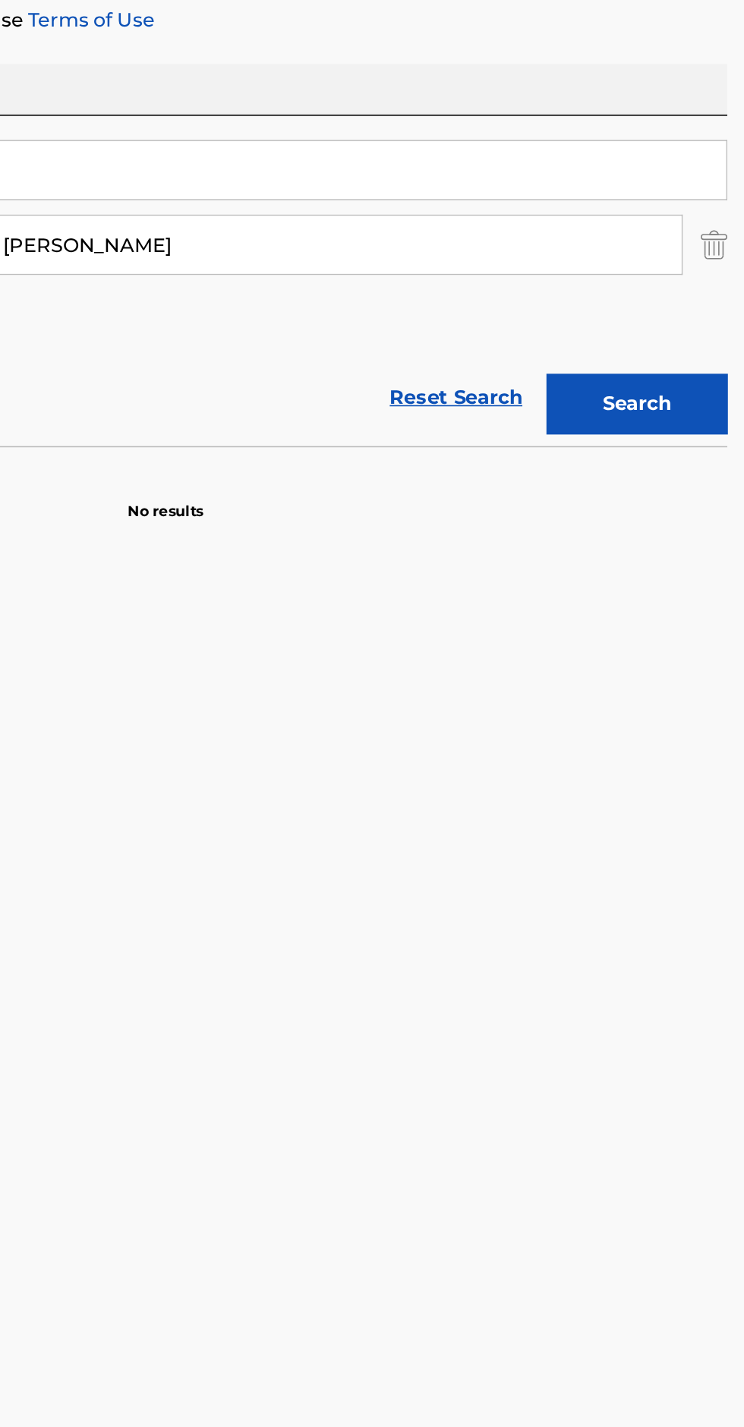
type input "princess [PERSON_NAME]"
click at [684, 484] on button "Search" at bounding box center [669, 496] width 114 height 38
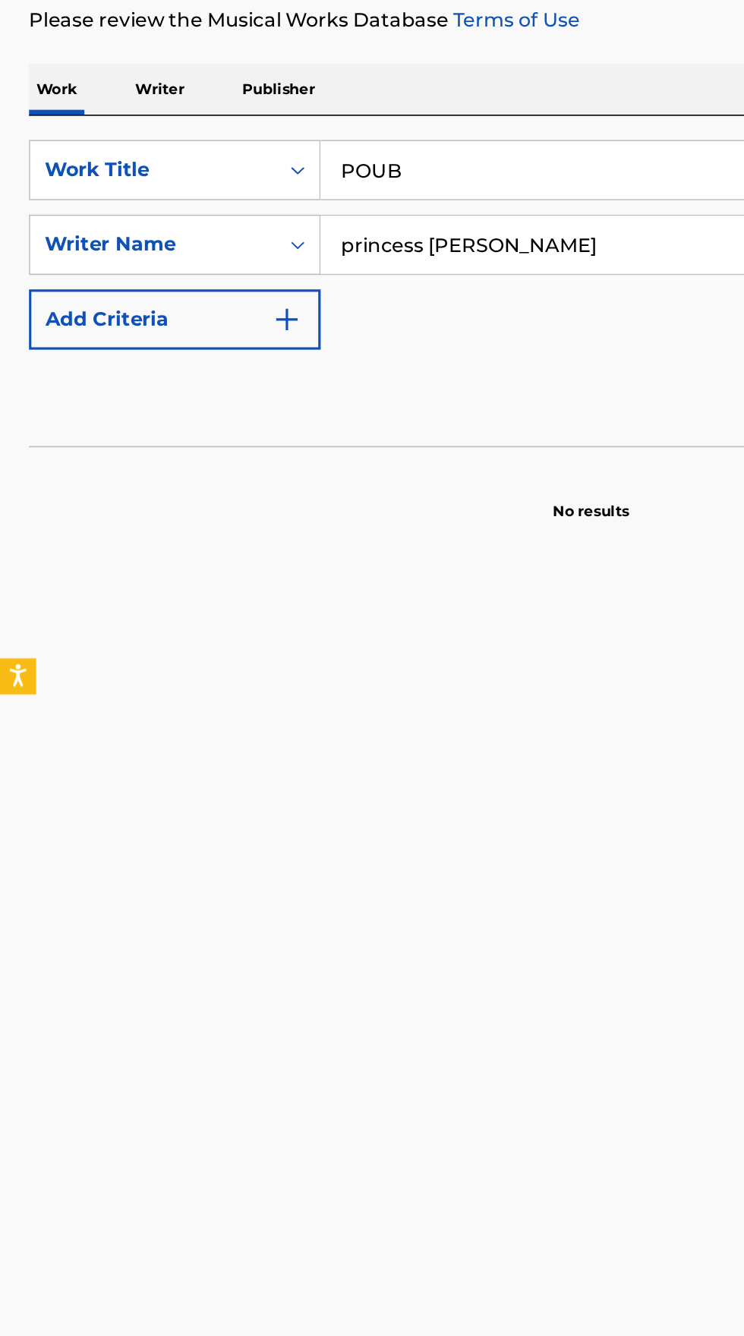
click at [106, 292] on p "Writer" at bounding box center [100, 298] width 40 height 32
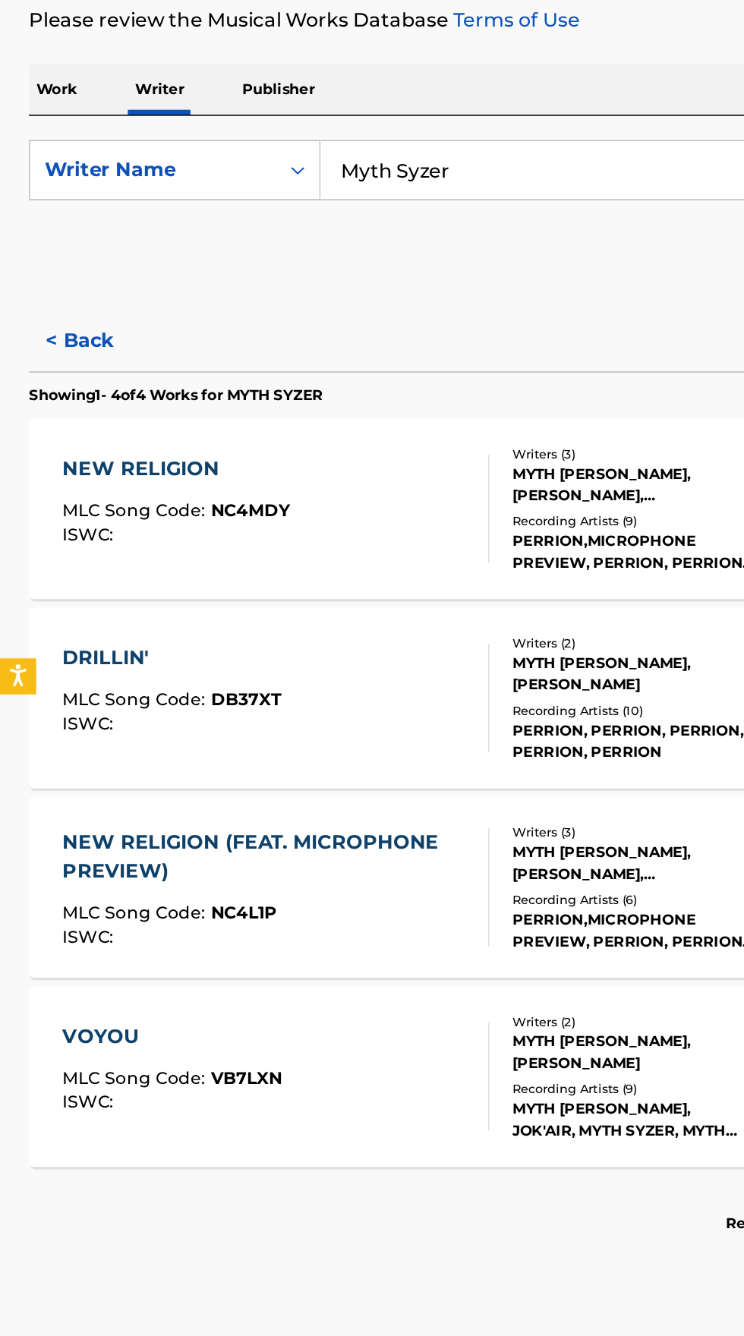
click at [329, 349] on input "Myth Syzer" at bounding box center [463, 349] width 523 height 36
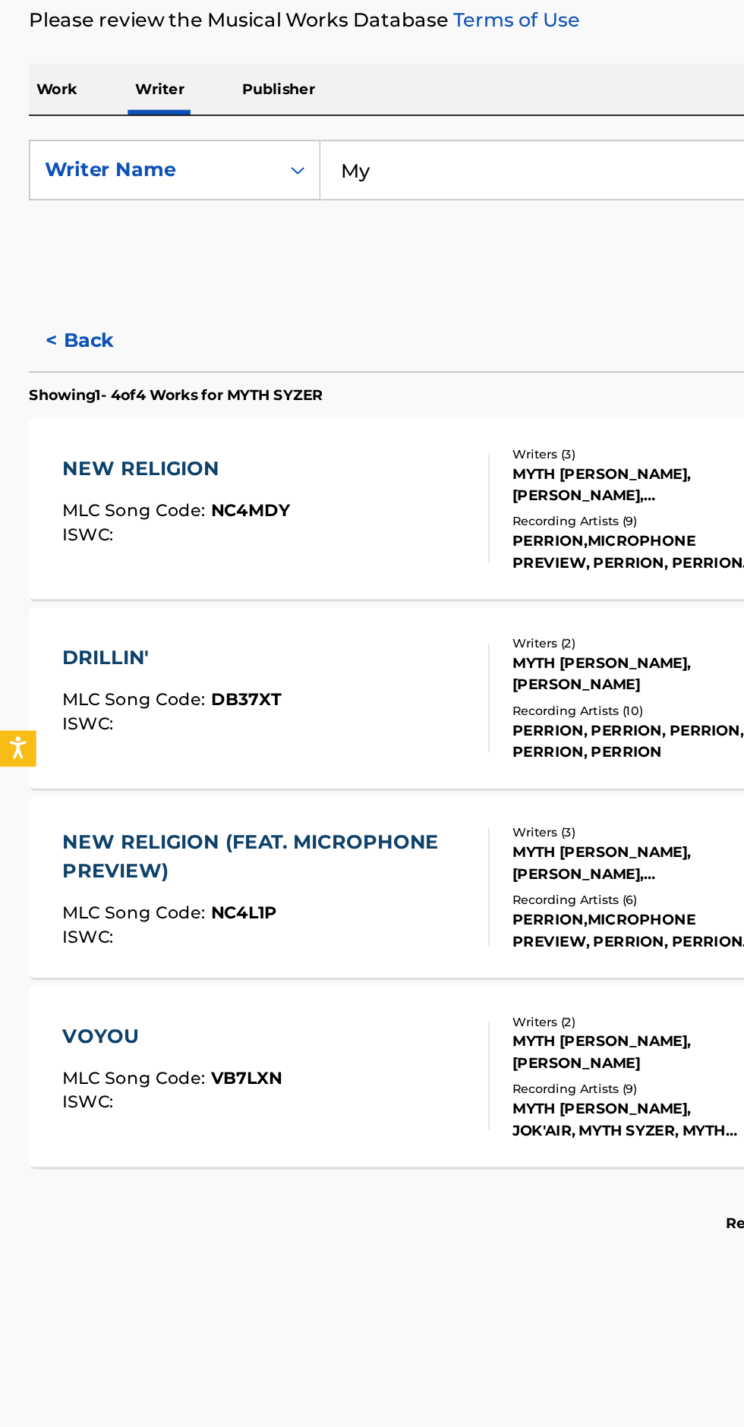
type input "M"
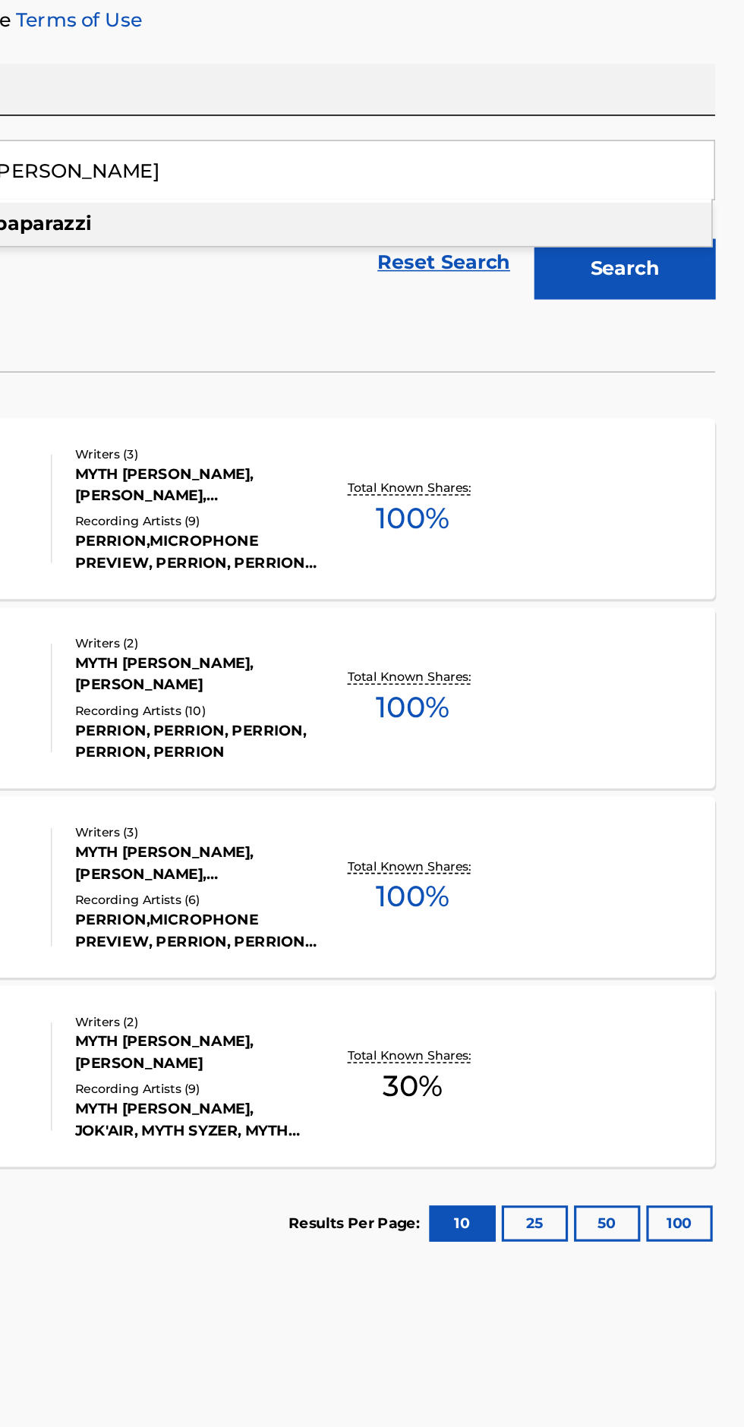
click at [679, 414] on button "Search" at bounding box center [669, 411] width 114 height 38
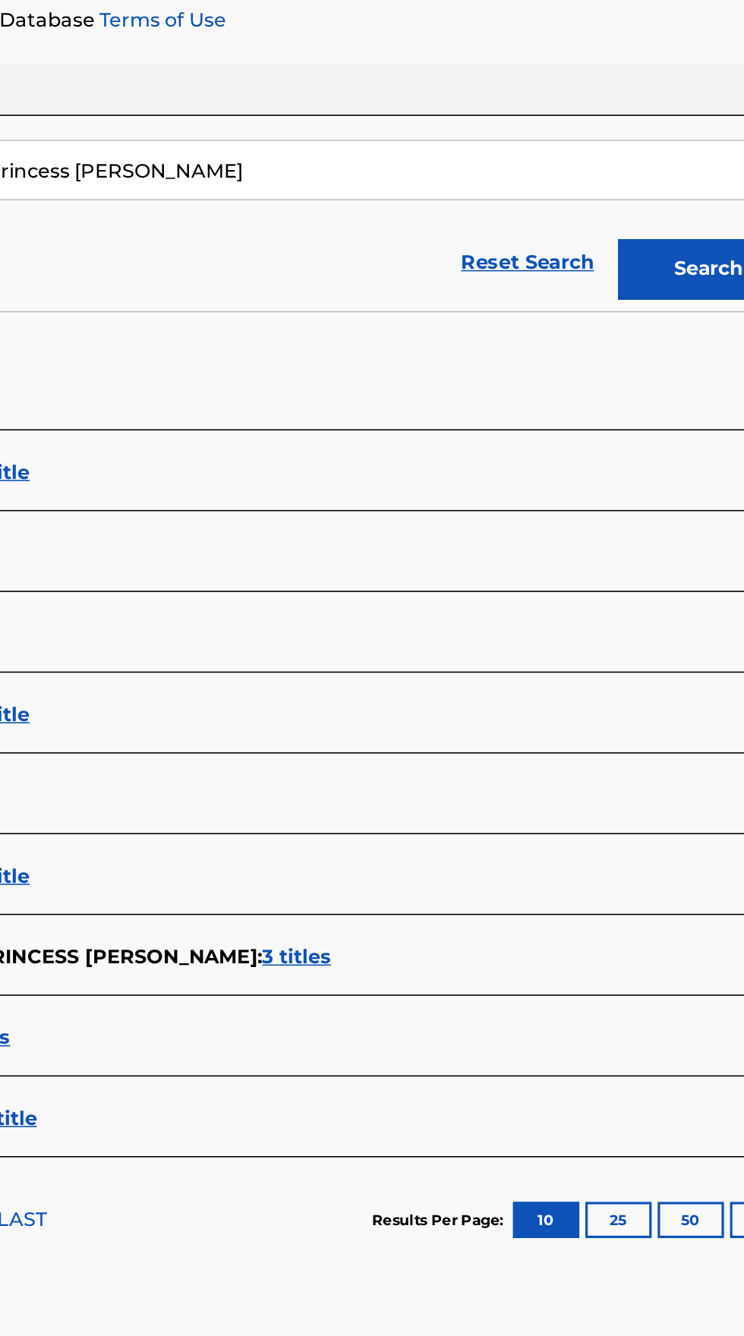
click at [632, 689] on div "PRINCESS [PERSON_NAME] : 1 title" at bounding box center [352, 692] width 650 height 18
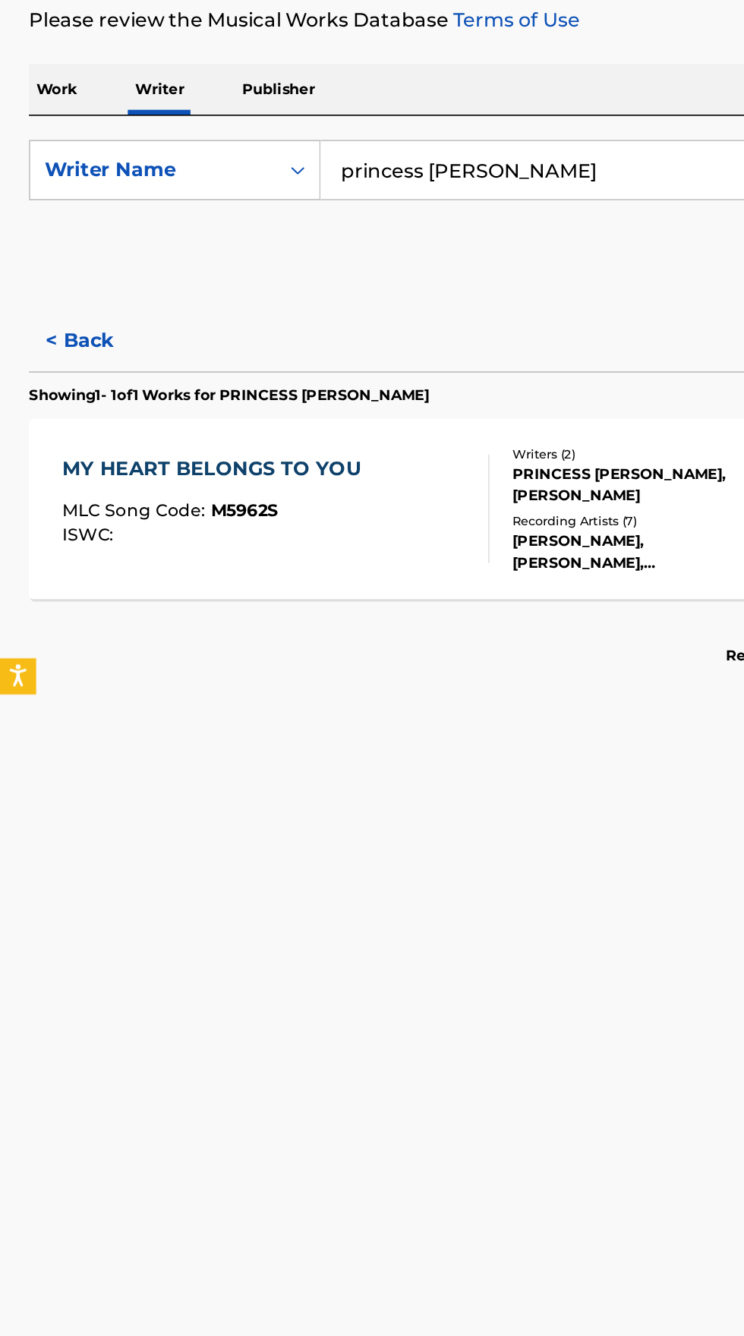
click at [41, 449] on button "< Back" at bounding box center [63, 457] width 91 height 38
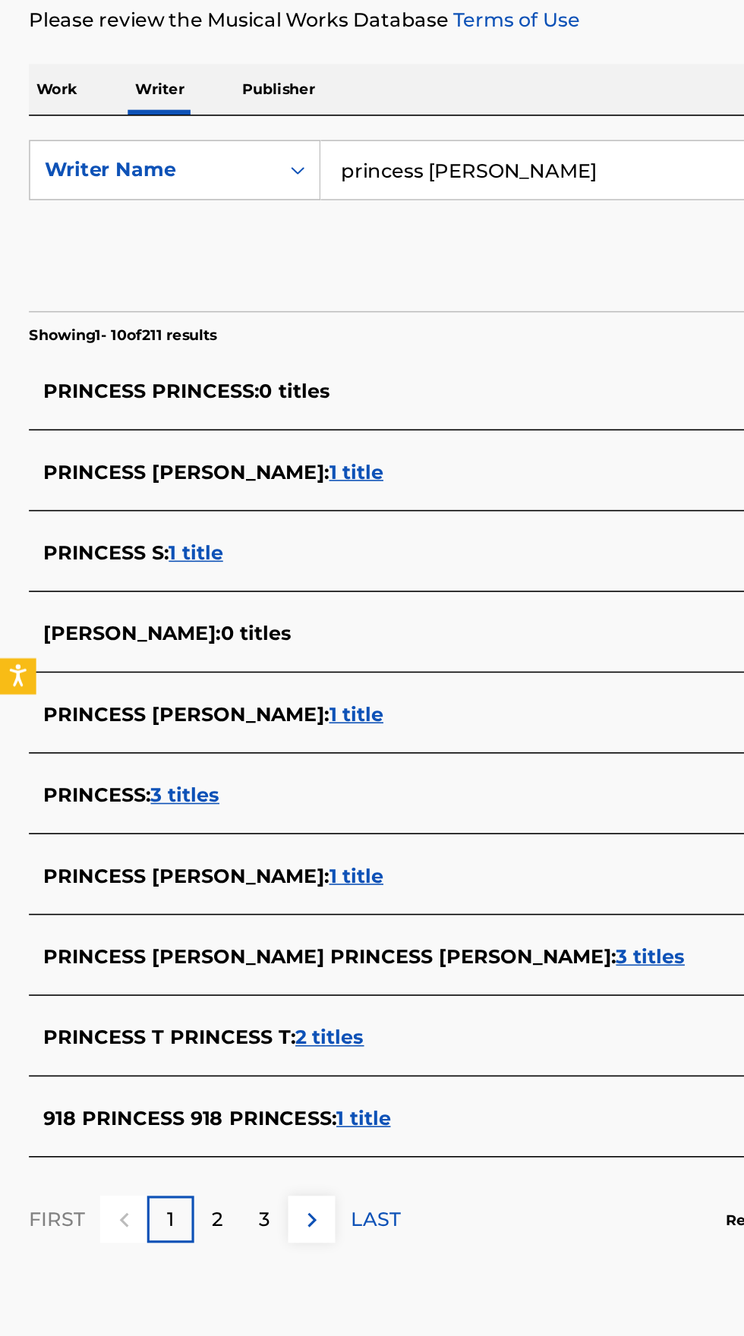
click at [211, 790] on div "PRINCESS [PERSON_NAME] : 1 title" at bounding box center [352, 794] width 650 height 18
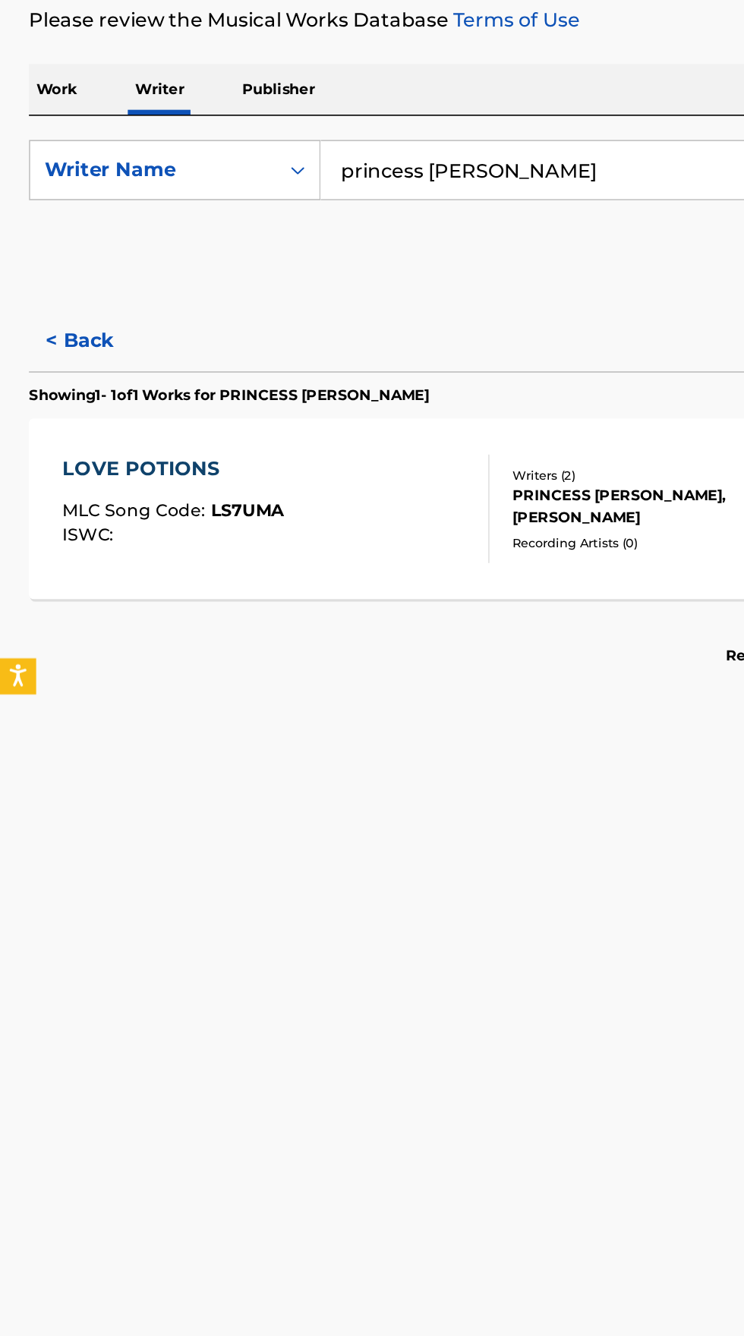
click at [29, 449] on button "< Back" at bounding box center [63, 457] width 91 height 38
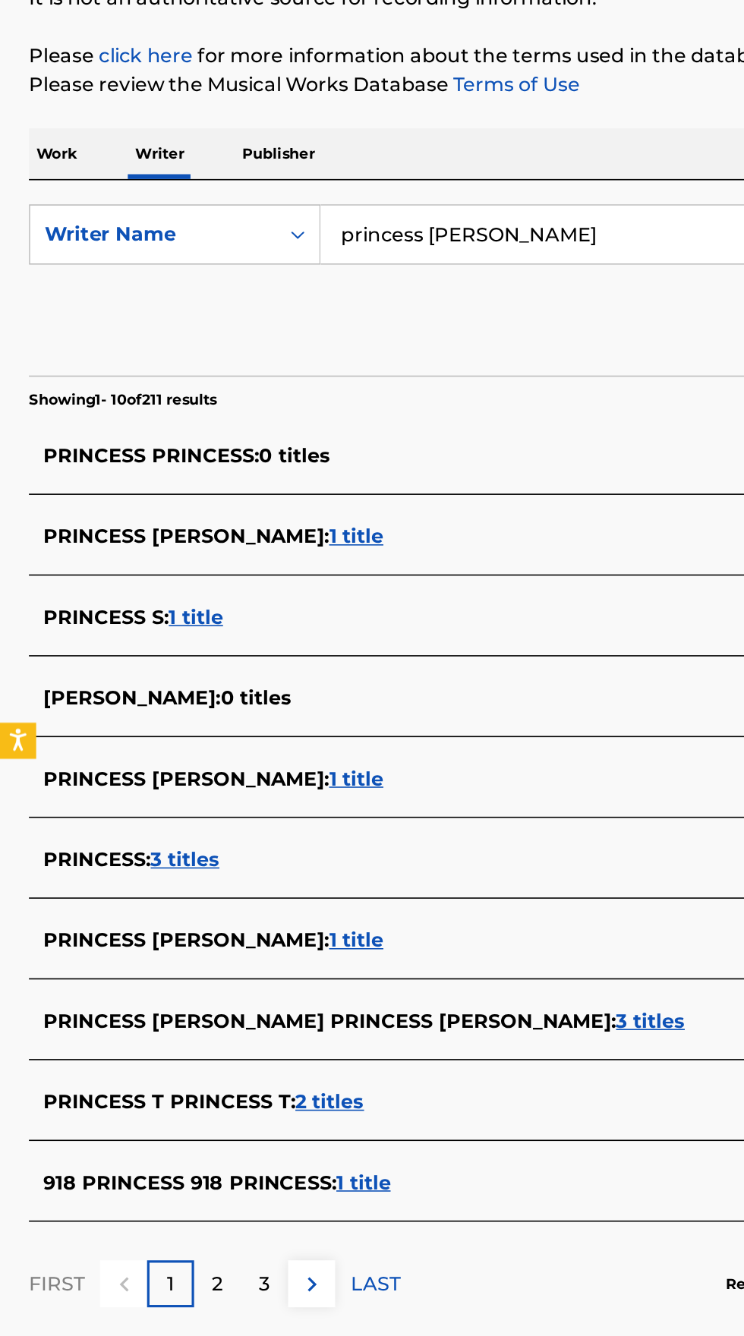
click at [365, 348] on input "princess [PERSON_NAME]" at bounding box center [463, 349] width 523 height 36
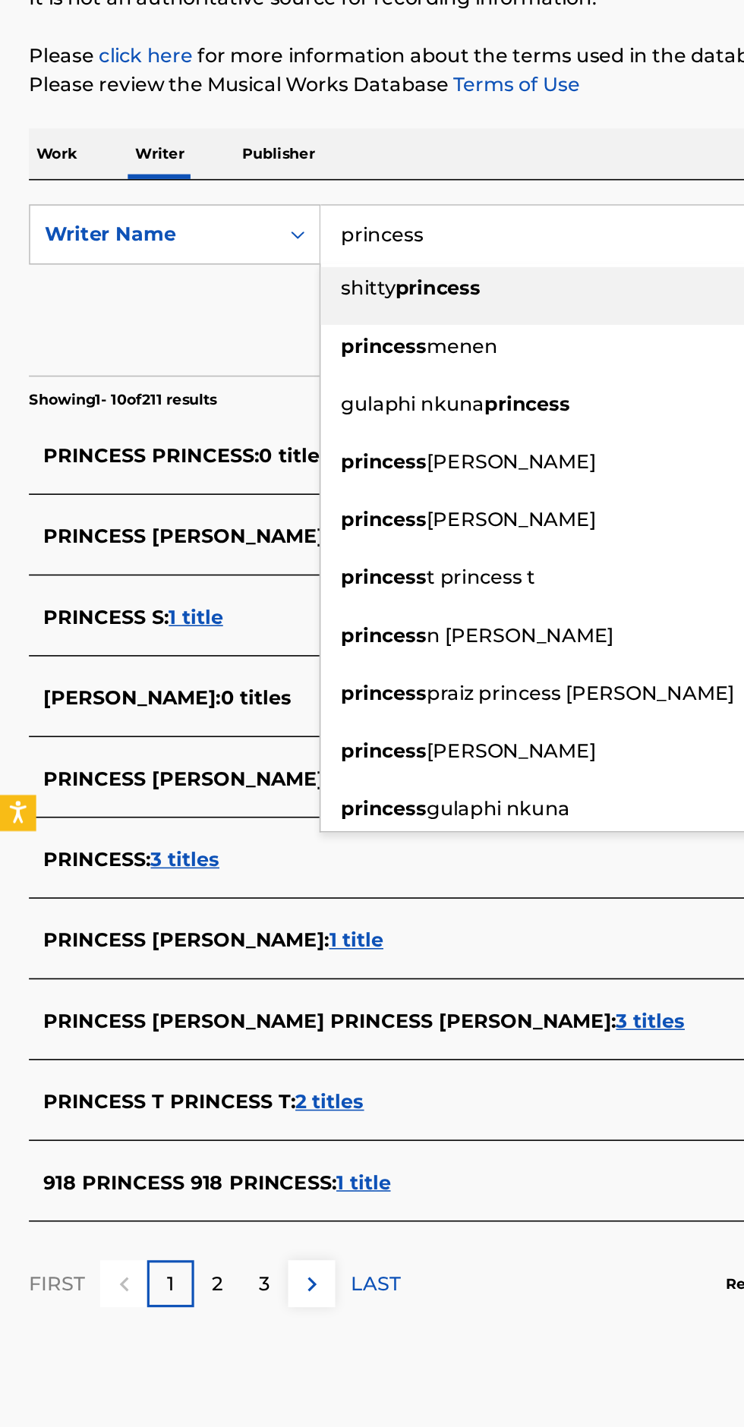
type input "princess"
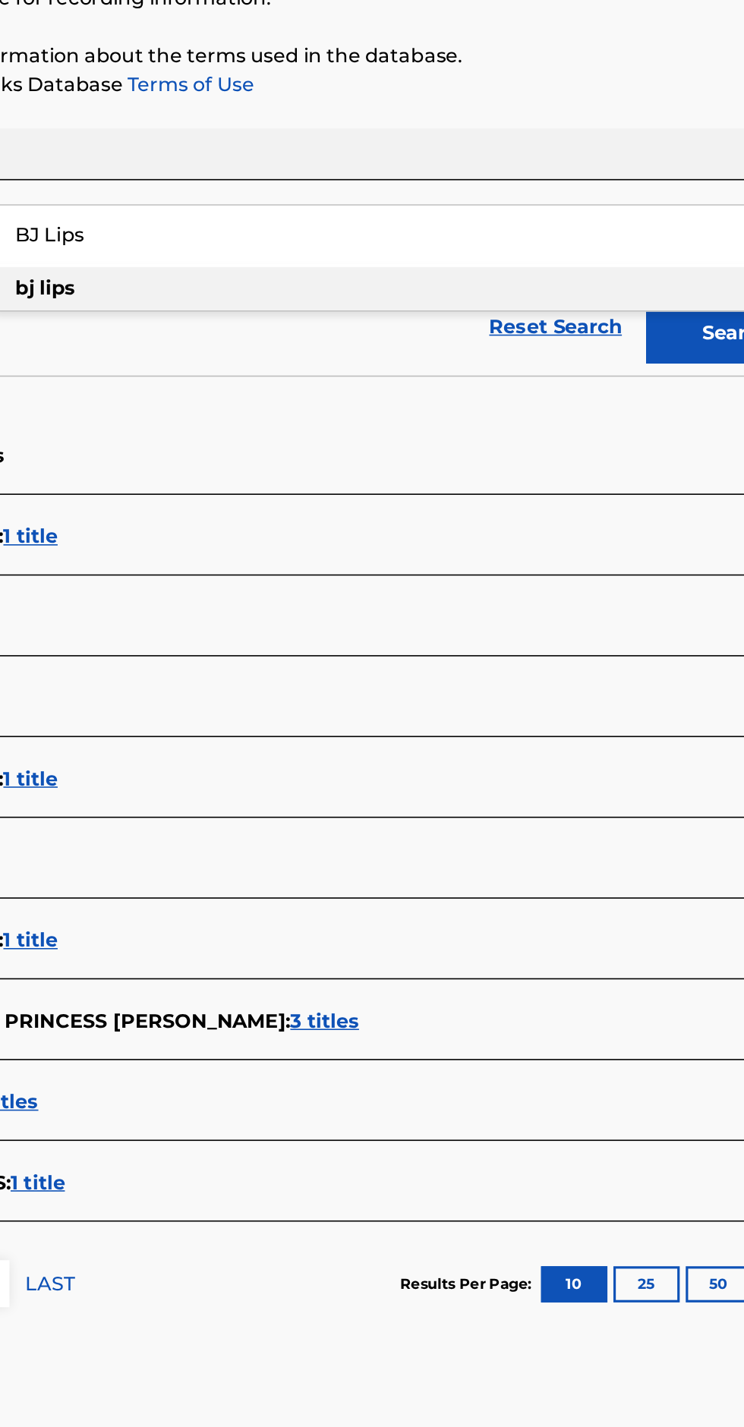
type input "BJ Lips"
click at [642, 419] on button "Search" at bounding box center [669, 411] width 114 height 38
